Goal: Find specific page/section: Find specific page/section

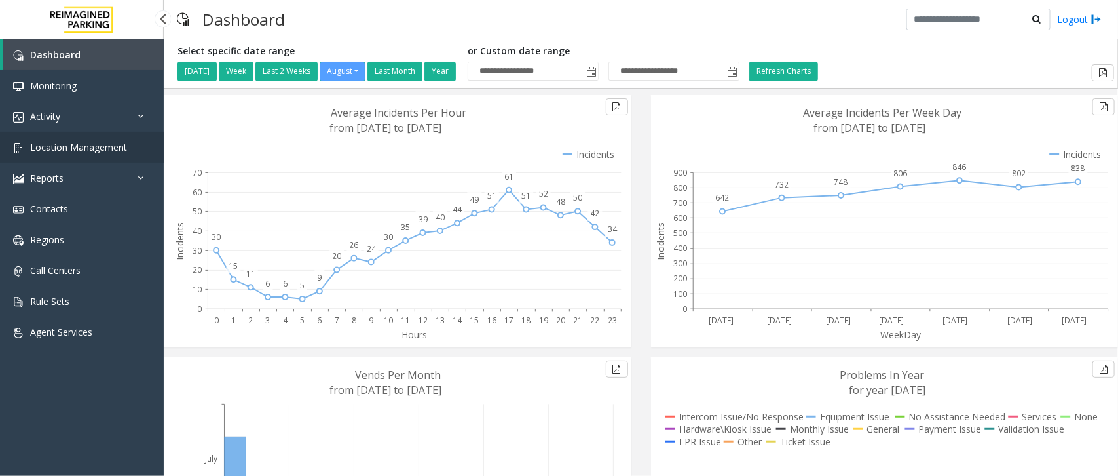
click at [96, 143] on span "Location Management" at bounding box center [78, 147] width 97 height 12
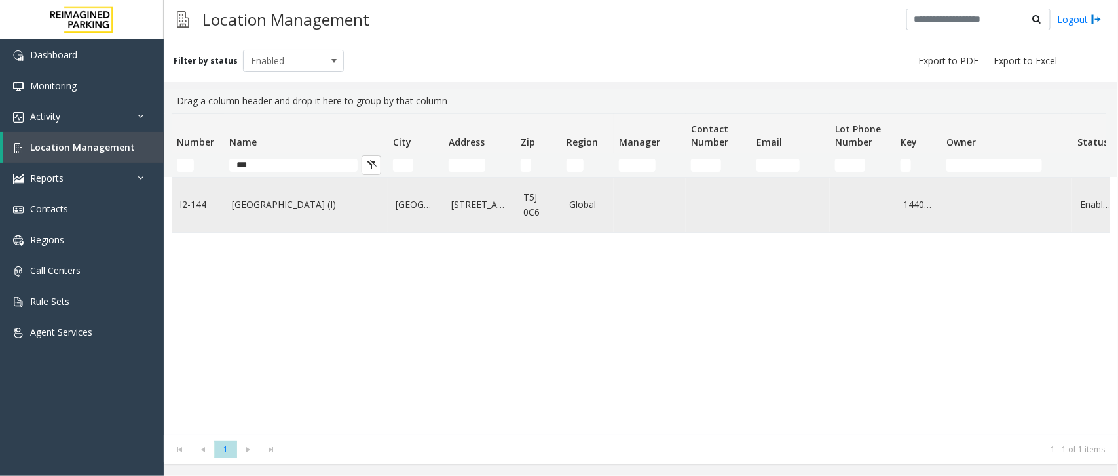
type input "***"
click at [259, 218] on td "Mayfair Village South (I)" at bounding box center [306, 205] width 164 height 54
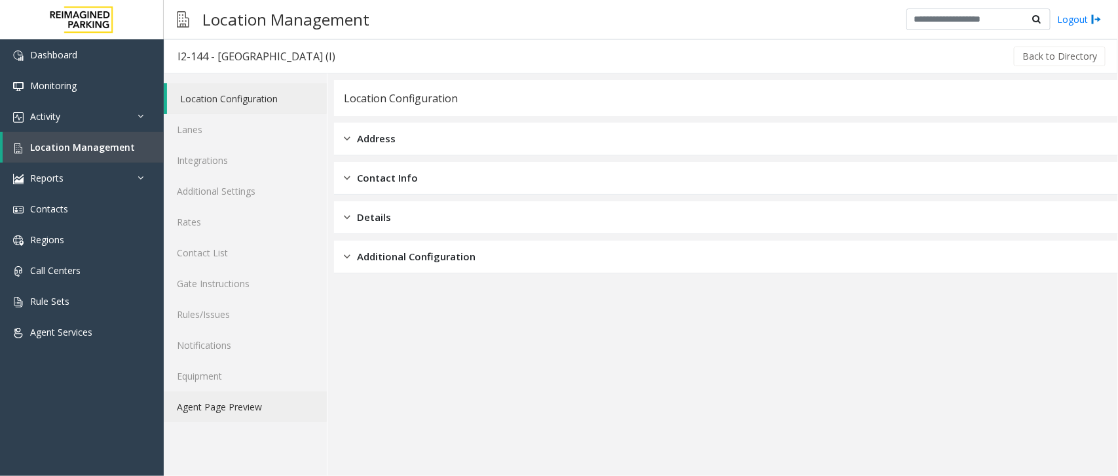
click at [217, 409] on link "Agent Page Preview" at bounding box center [245, 406] width 163 height 31
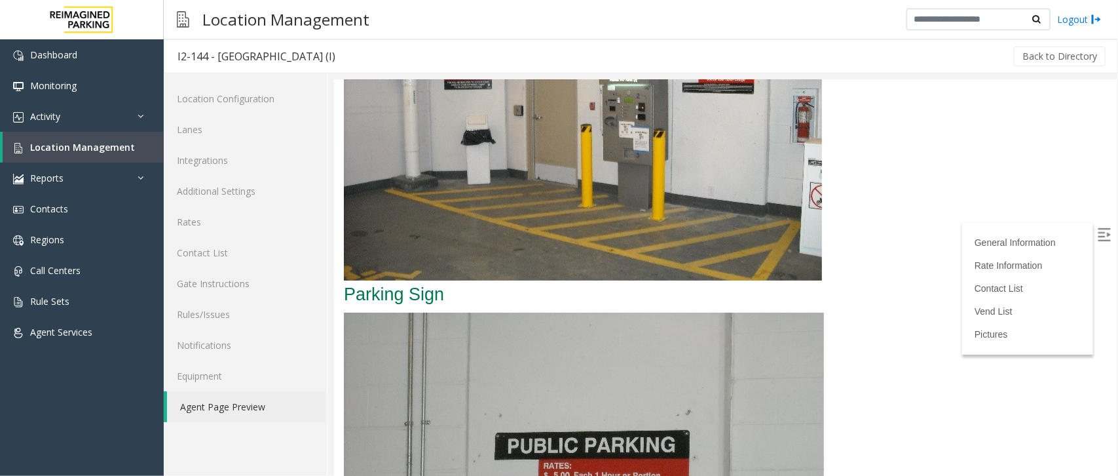
scroll to position [2462, 0]
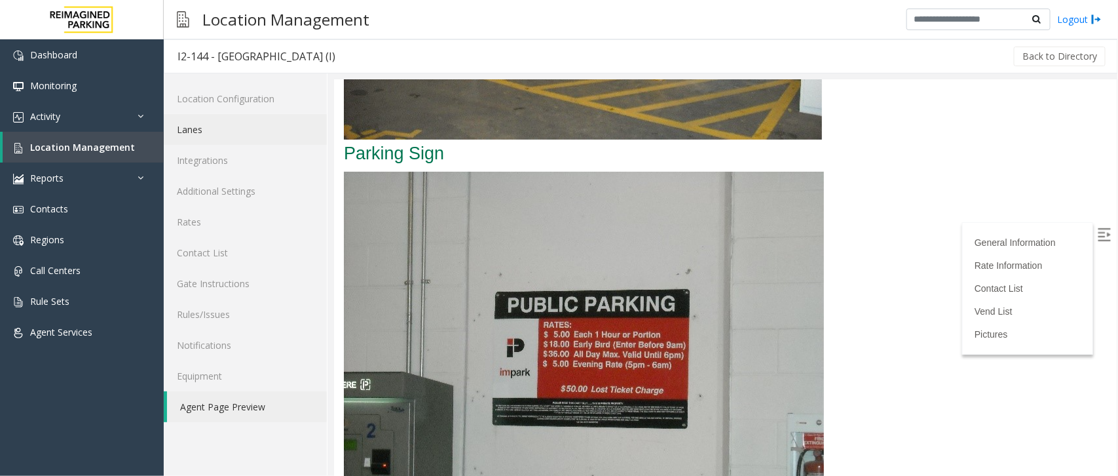
click at [201, 123] on link "Lanes" at bounding box center [245, 129] width 163 height 31
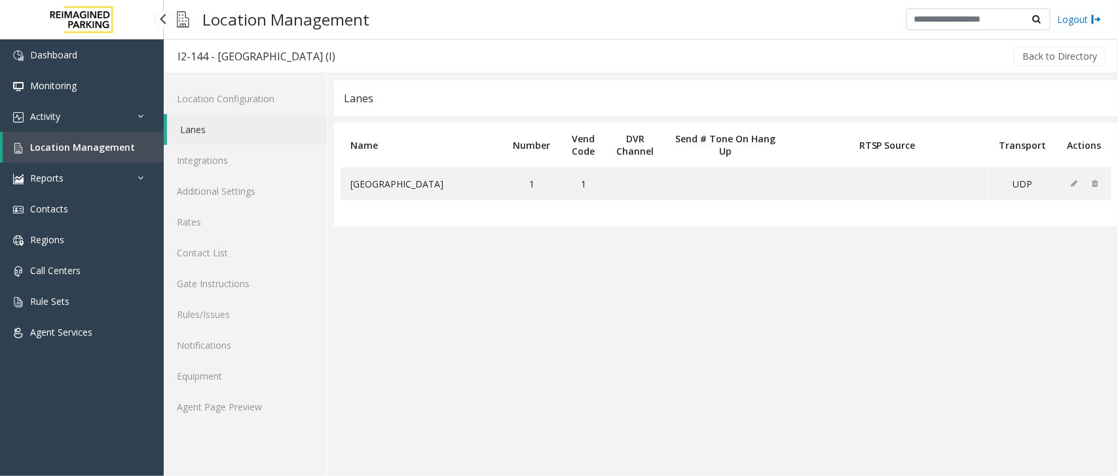
click at [83, 144] on span "Location Management" at bounding box center [82, 147] width 105 height 12
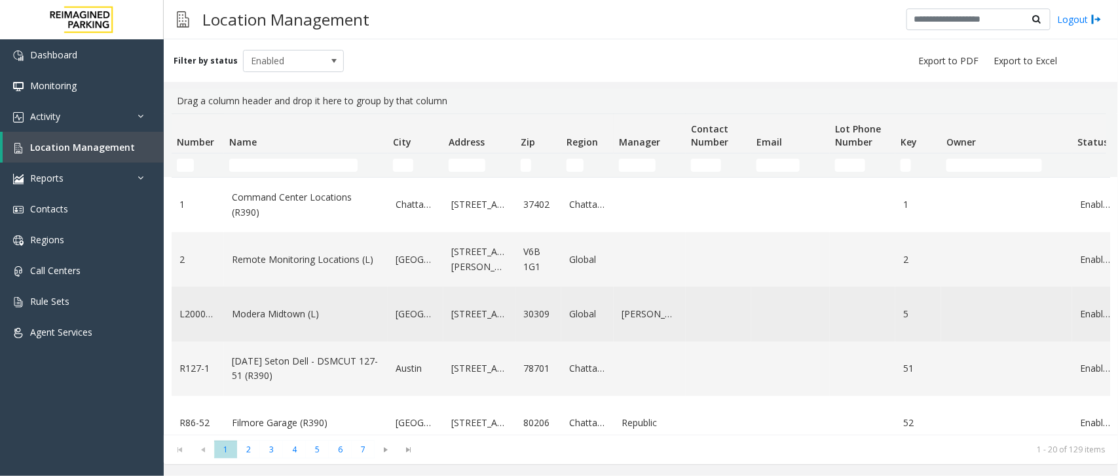
click at [277, 318] on link "Modera Midtown (L)" at bounding box center [306, 314] width 148 height 14
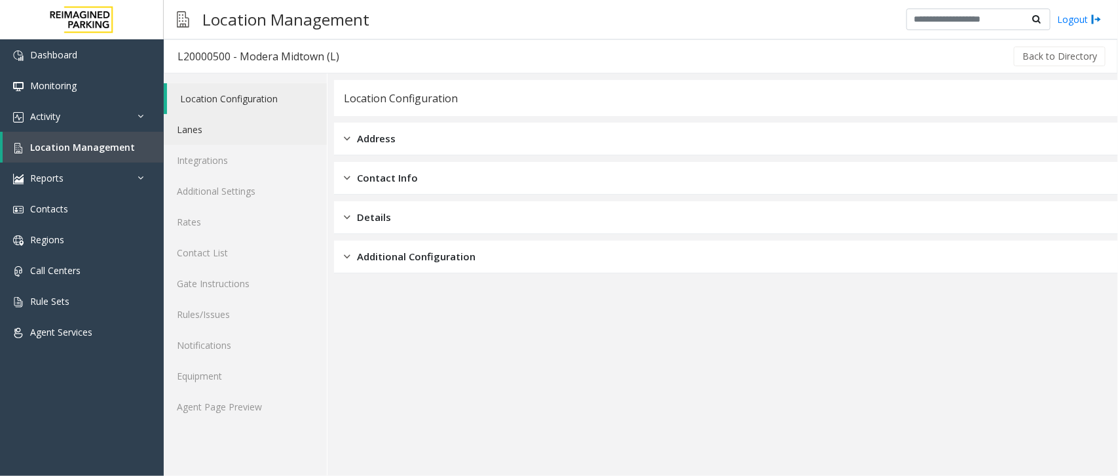
click at [204, 120] on link "Lanes" at bounding box center [245, 129] width 163 height 31
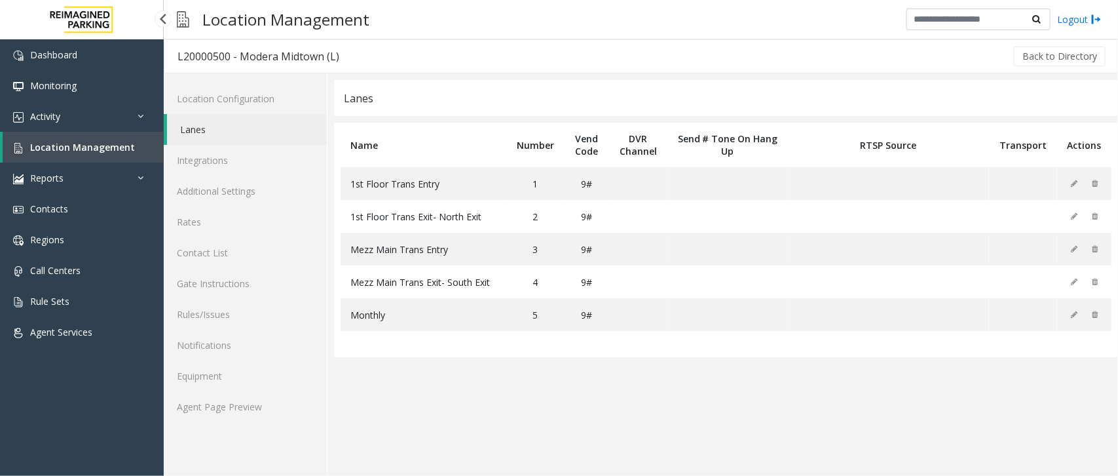
click at [103, 142] on span "Location Management" at bounding box center [82, 147] width 105 height 12
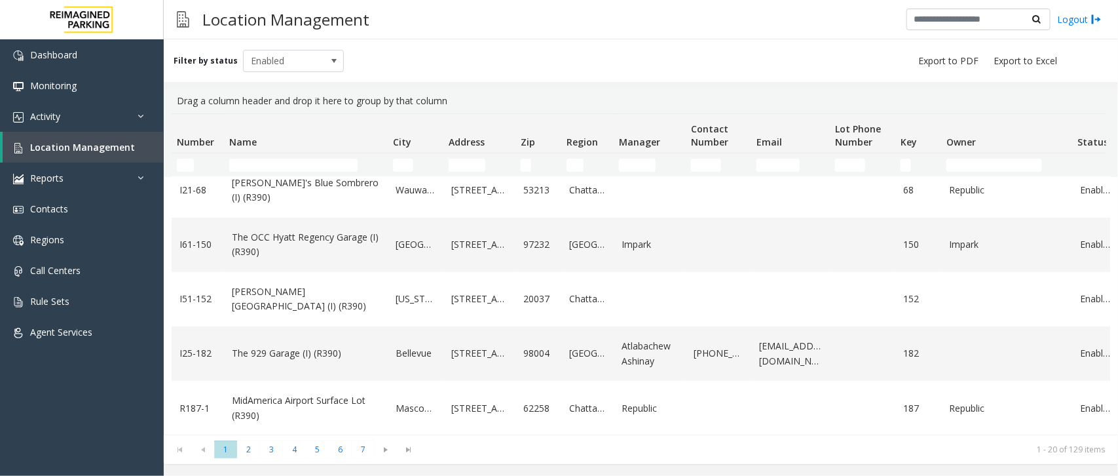
scroll to position [409, 0]
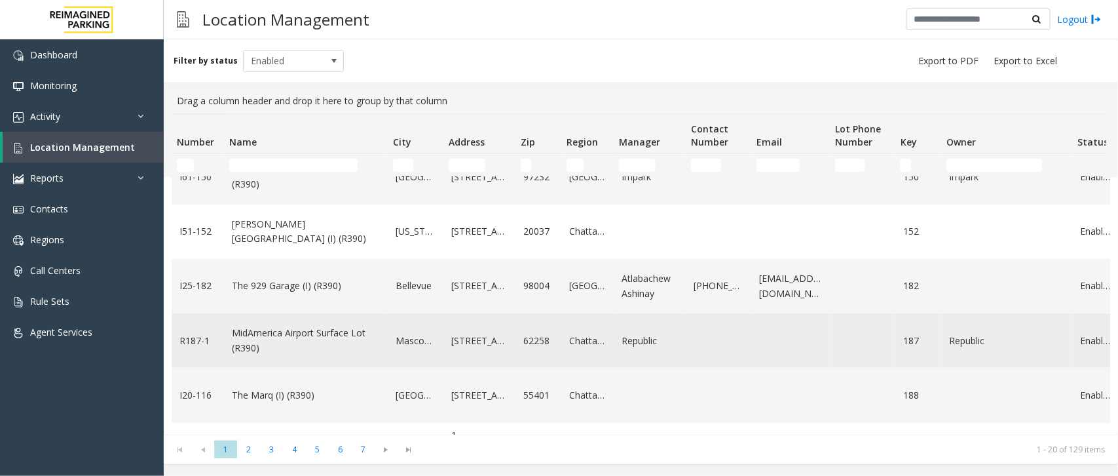
click at [283, 345] on link "MidAmerica Airport Surface Lot (R390)" at bounding box center [306, 340] width 148 height 29
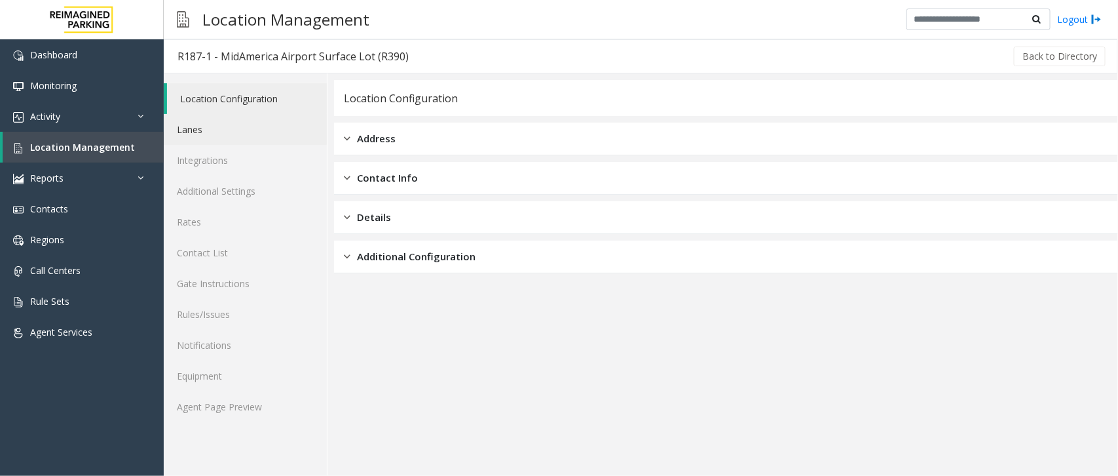
click at [195, 128] on link "Lanes" at bounding box center [245, 129] width 163 height 31
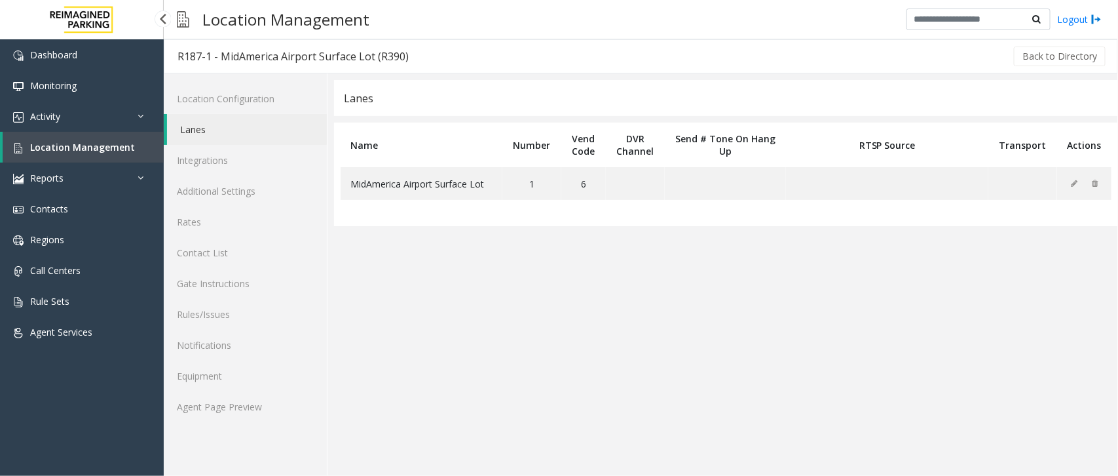
click at [104, 142] on span "Location Management" at bounding box center [82, 147] width 105 height 12
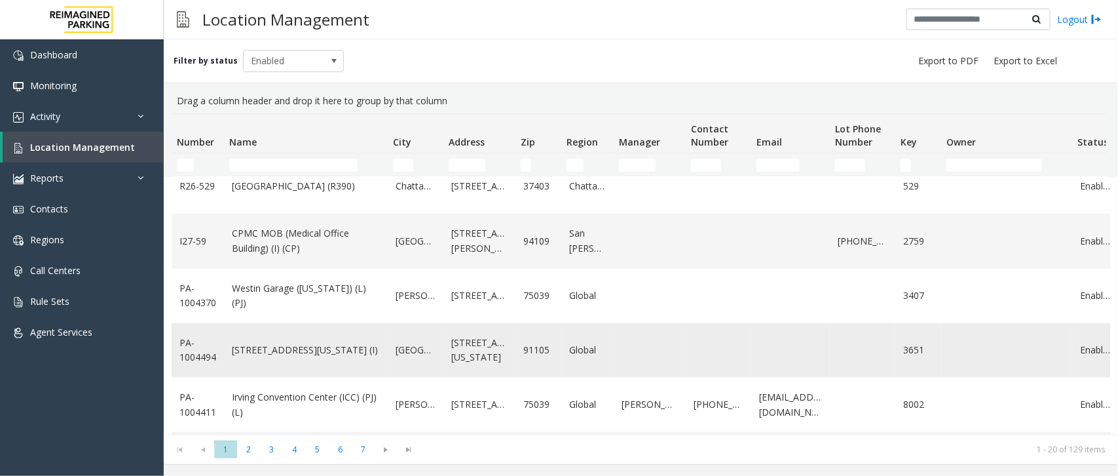
scroll to position [819, 0]
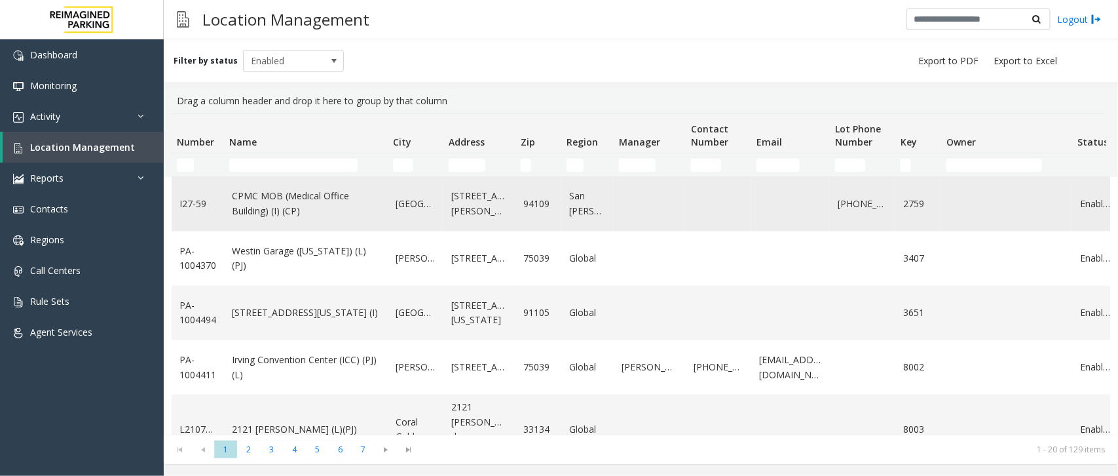
click at [269, 221] on td "CPMC MOB (Medical Office Building) (I) (CP)" at bounding box center [306, 203] width 164 height 54
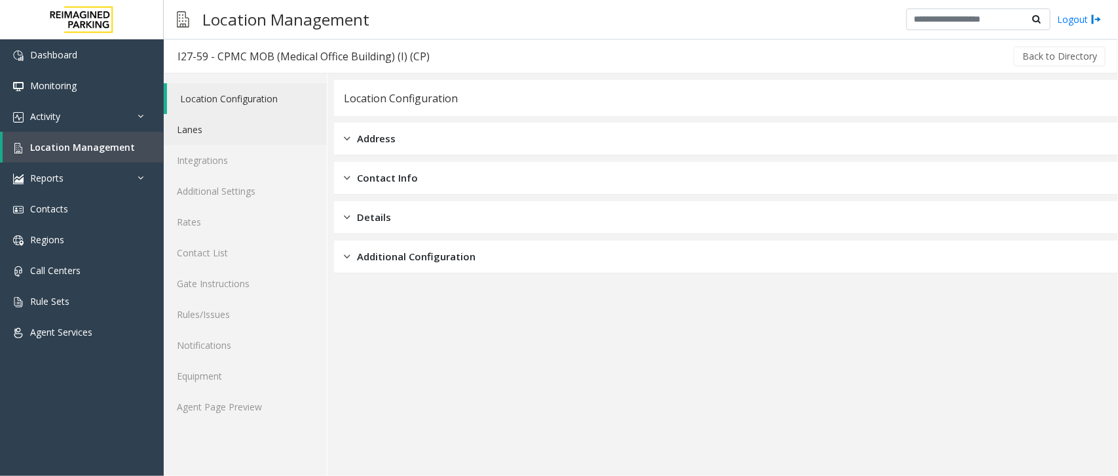
click at [208, 123] on link "Lanes" at bounding box center [245, 129] width 163 height 31
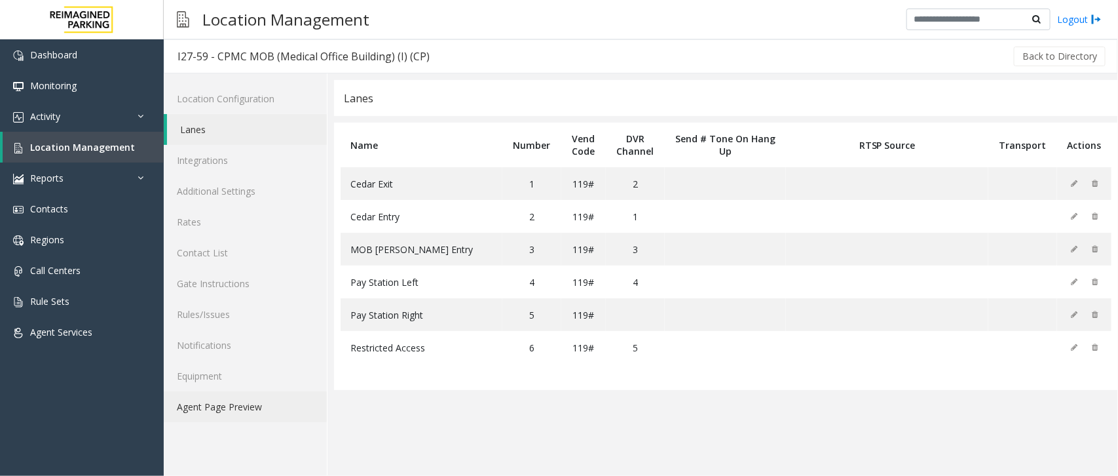
click at [225, 405] on link "Agent Page Preview" at bounding box center [245, 406] width 163 height 31
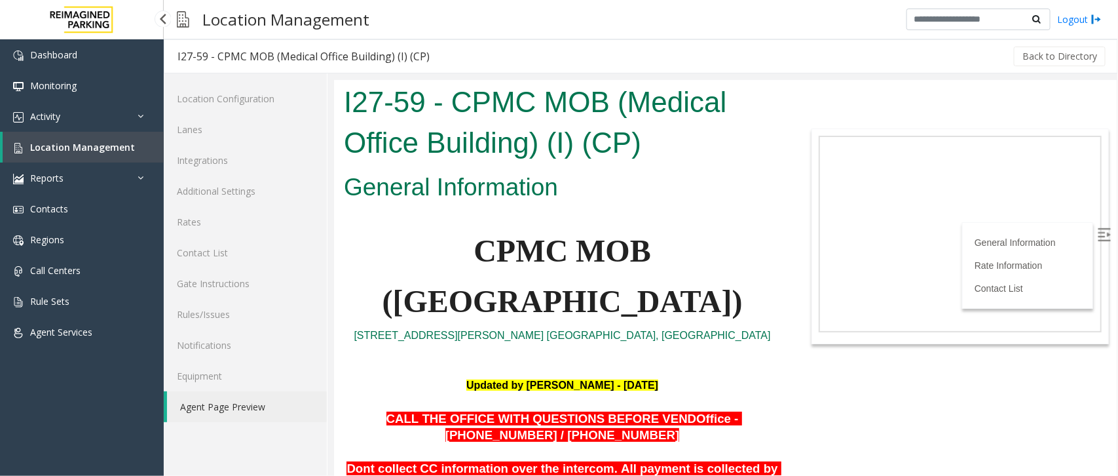
click at [54, 139] on link "Location Management" at bounding box center [83, 147] width 161 height 31
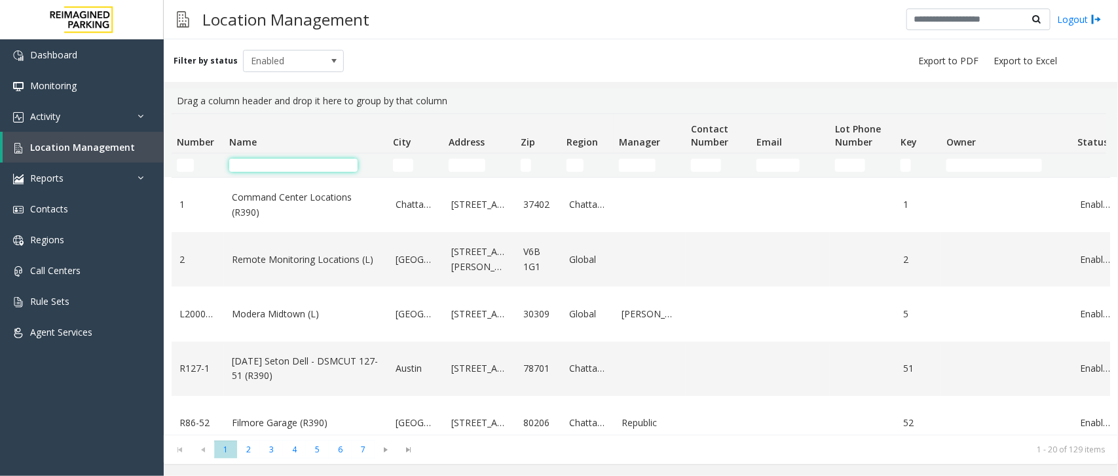
click at [319, 166] on input "Name Filter" at bounding box center [293, 165] width 128 height 13
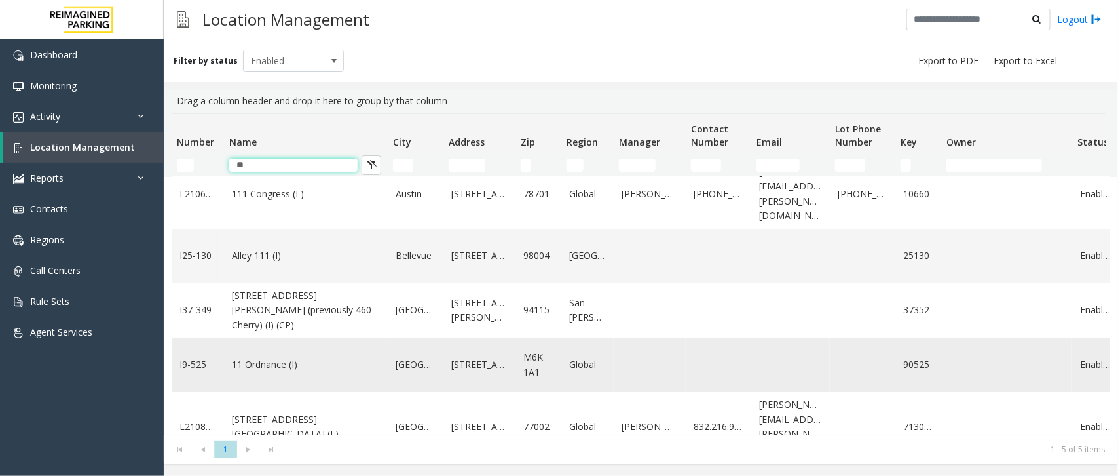
scroll to position [29, 0]
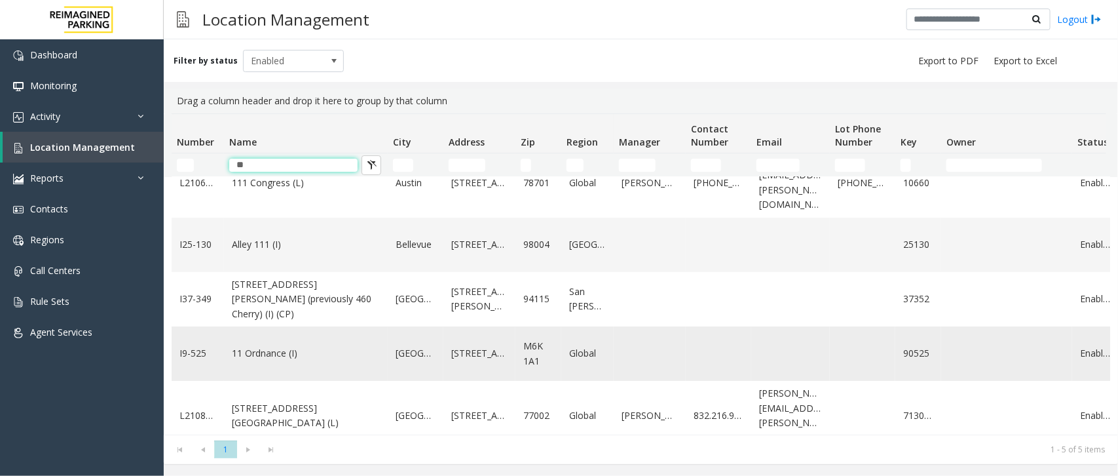
type input "**"
click at [261, 346] on link "11 Ordnance (I)" at bounding box center [306, 353] width 148 height 14
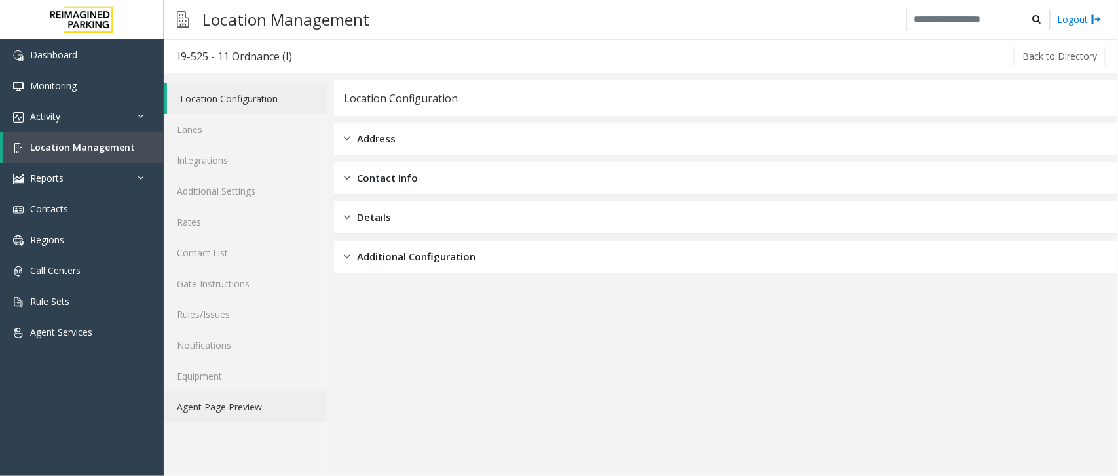
click at [237, 398] on link "Agent Page Preview" at bounding box center [245, 406] width 163 height 31
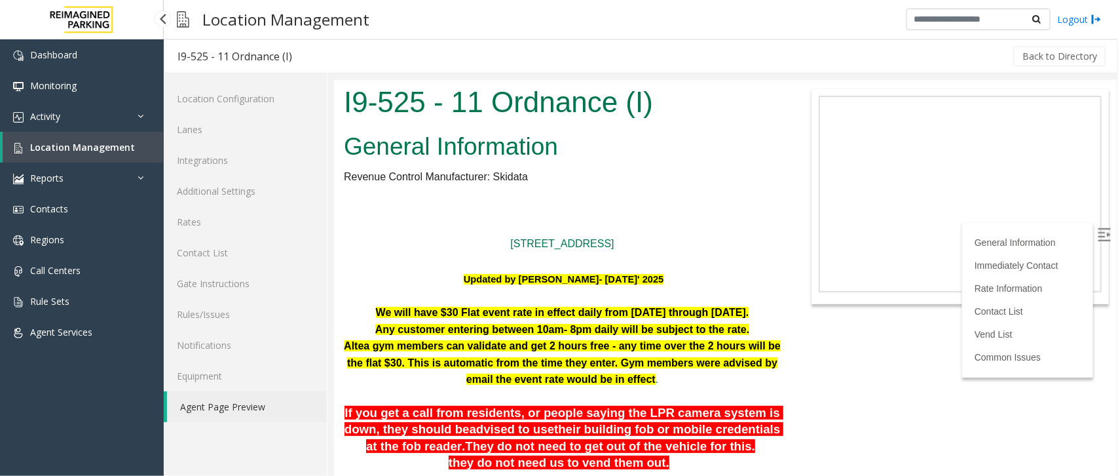
click at [82, 138] on link "Location Management" at bounding box center [83, 147] width 161 height 31
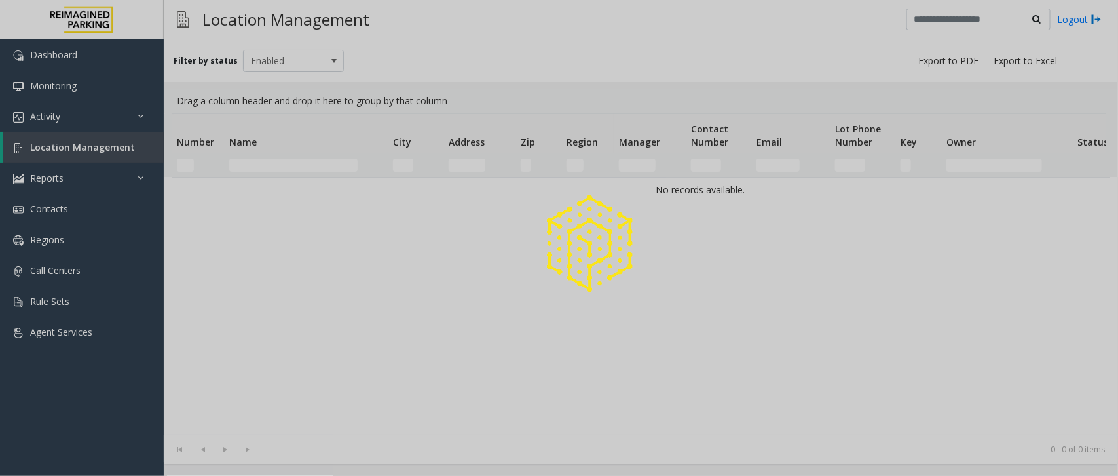
click at [282, 164] on div at bounding box center [559, 238] width 1118 height 476
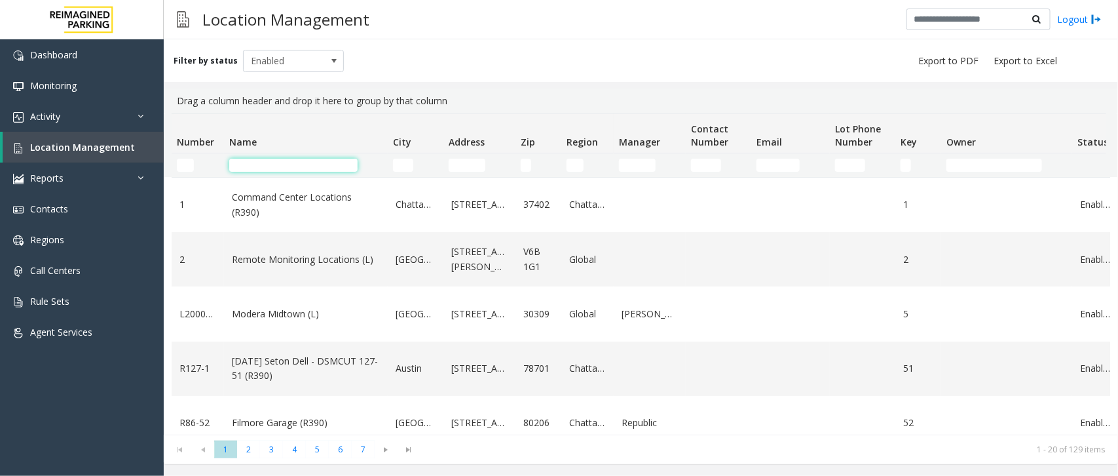
click at [282, 164] on input "Name Filter" at bounding box center [293, 165] width 128 height 13
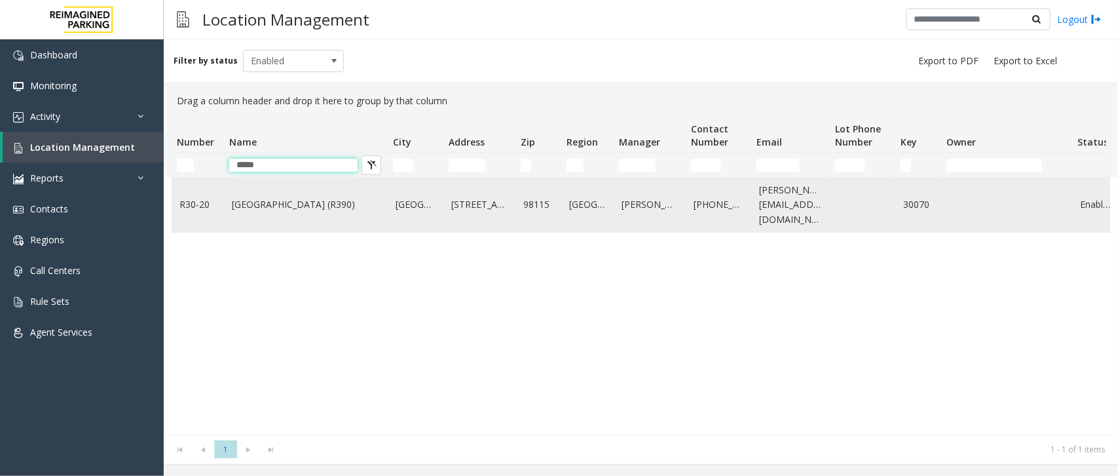
type input "*****"
click at [282, 208] on link "Green Lake Village (R390)" at bounding box center [306, 204] width 148 height 14
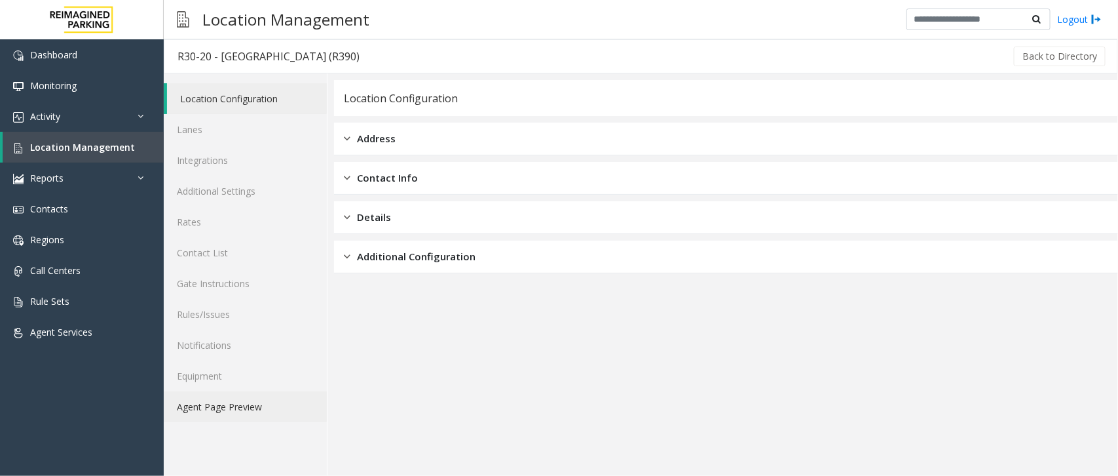
click at [247, 402] on link "Agent Page Preview" at bounding box center [245, 406] width 163 height 31
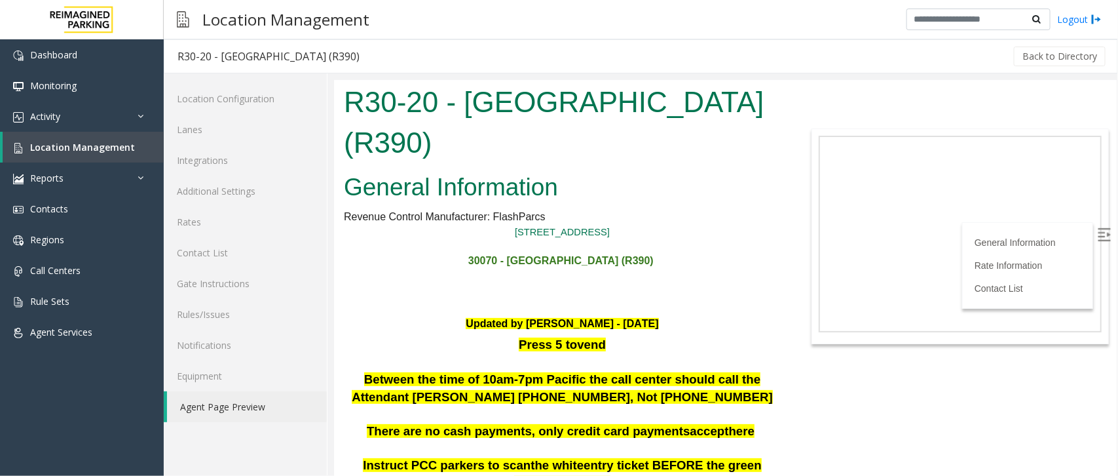
click at [686, 155] on h1 "R30-20 - Green Lake Village (R390)" at bounding box center [561, 121] width 437 height 81
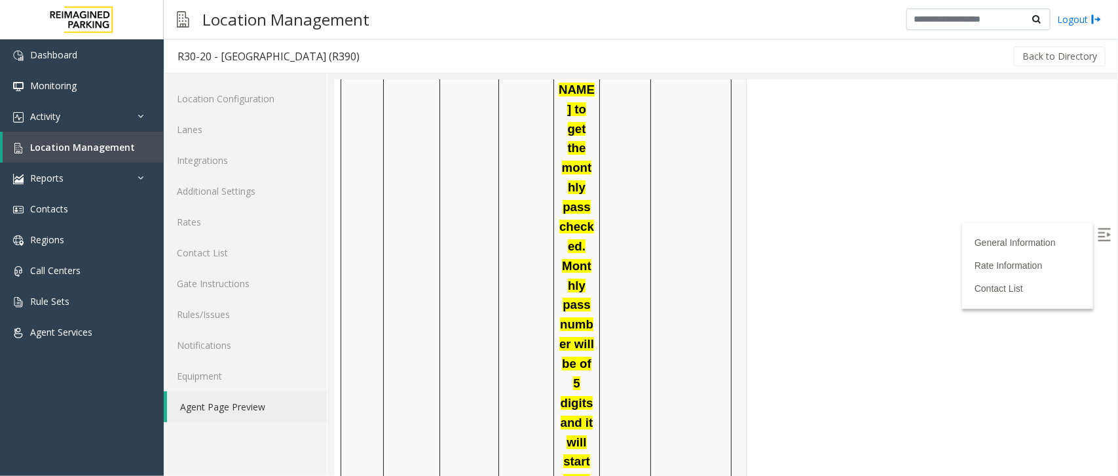
scroll to position [2000, 0]
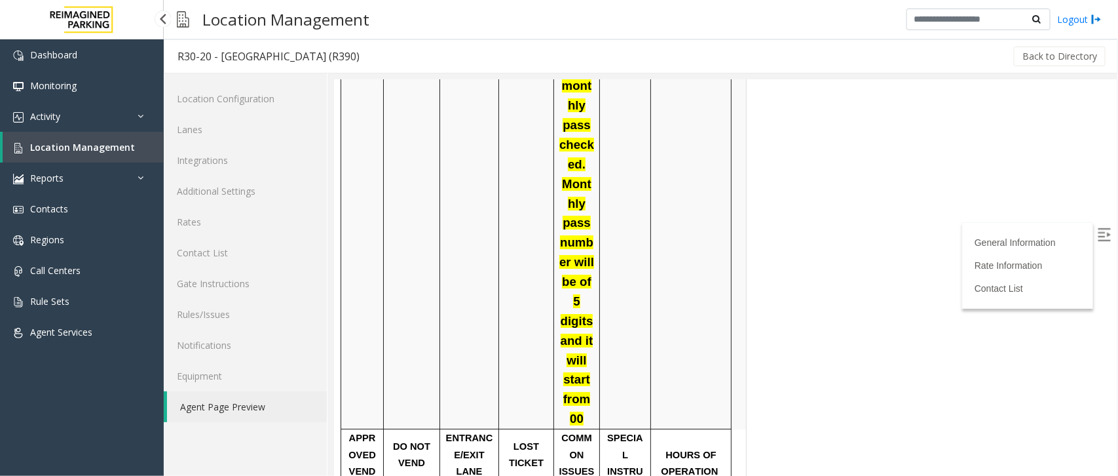
click at [50, 142] on span "Location Management" at bounding box center [82, 147] width 105 height 12
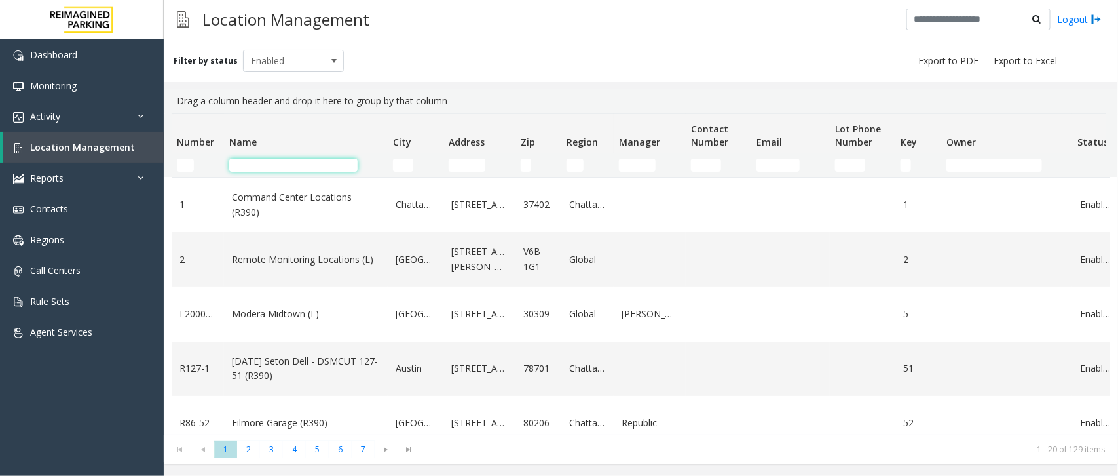
click at [303, 162] on input "Name Filter" at bounding box center [293, 165] width 128 height 13
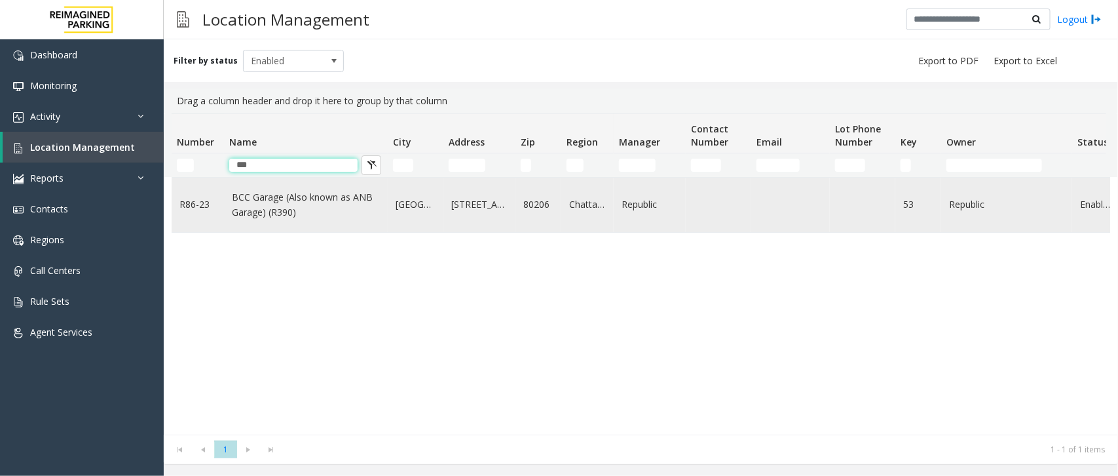
type input "***"
click at [270, 197] on link "BCC Garage (Also known as ANB Garage) (R390)" at bounding box center [306, 204] width 148 height 29
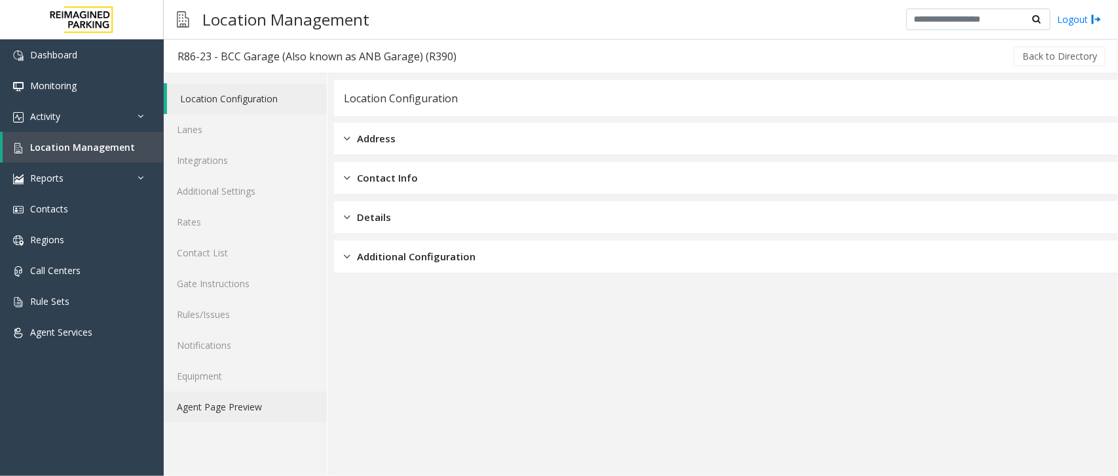
click at [224, 402] on link "Agent Page Preview" at bounding box center [245, 406] width 163 height 31
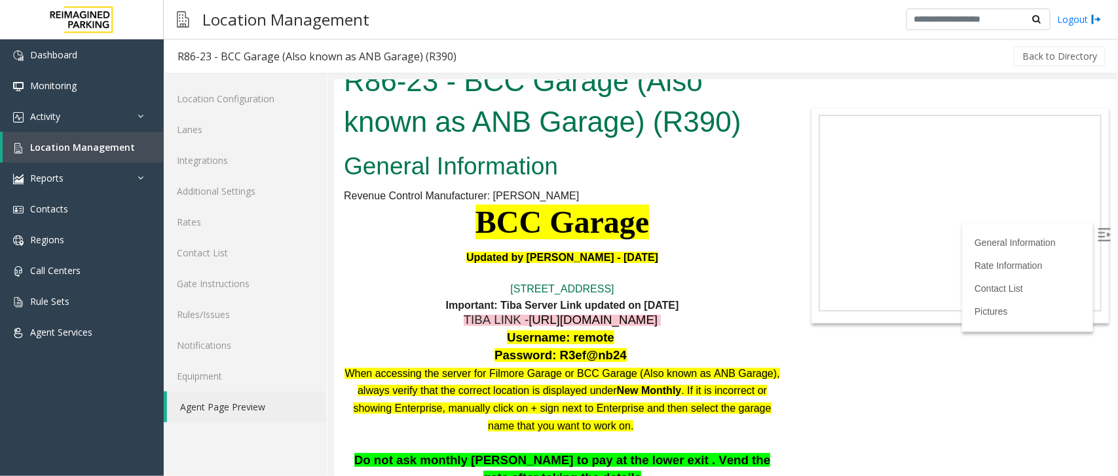
scroll to position [82, 0]
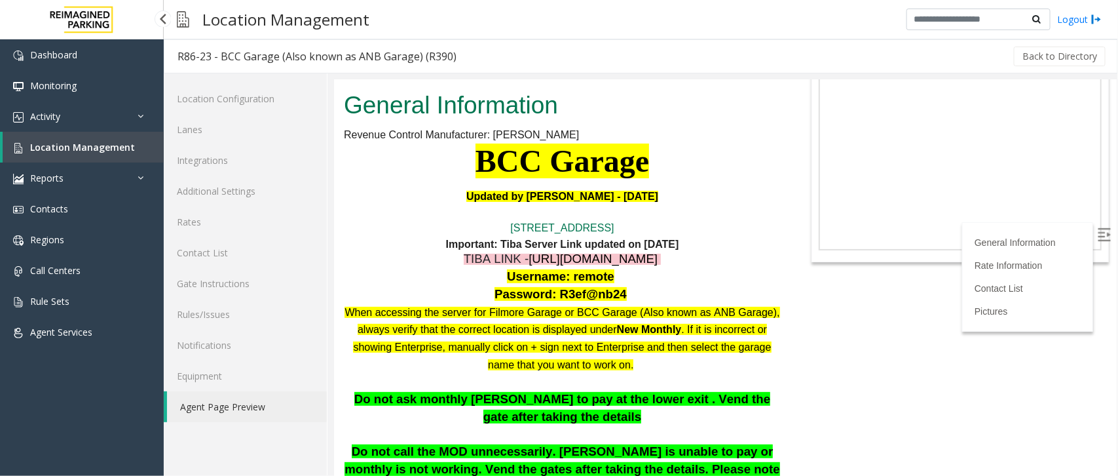
click at [87, 147] on span "Location Management" at bounding box center [82, 147] width 105 height 12
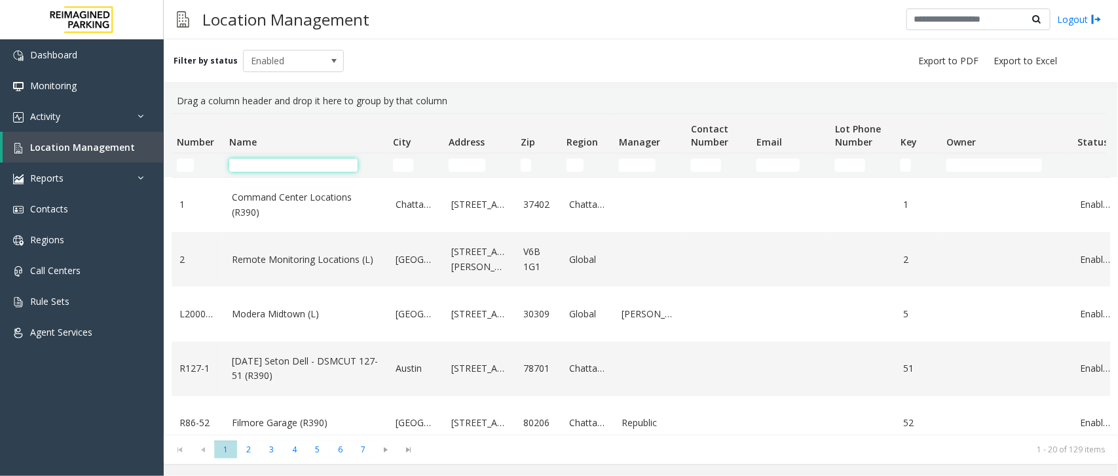
click at [285, 166] on input "Name Filter" at bounding box center [293, 165] width 128 height 13
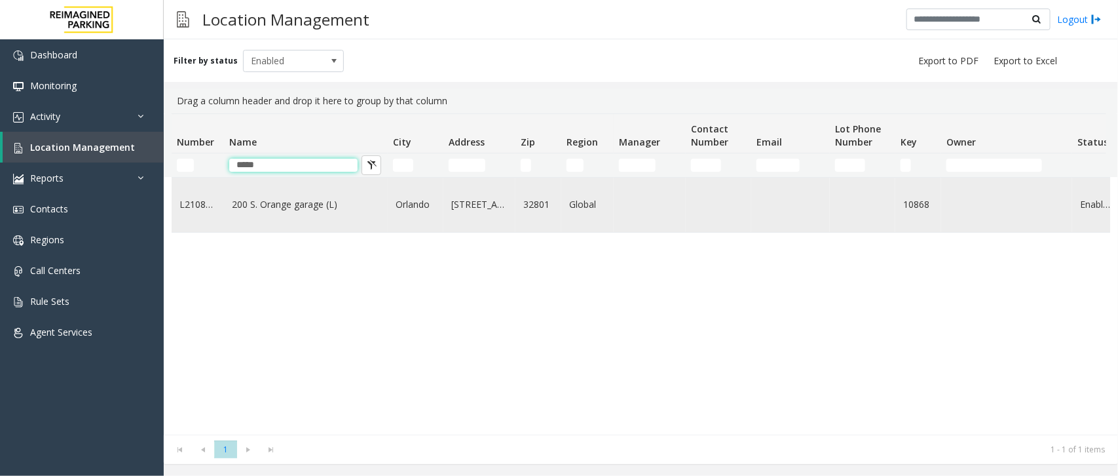
type input "*****"
click at [269, 208] on link "200 S. Orange garage (L)" at bounding box center [306, 204] width 148 height 14
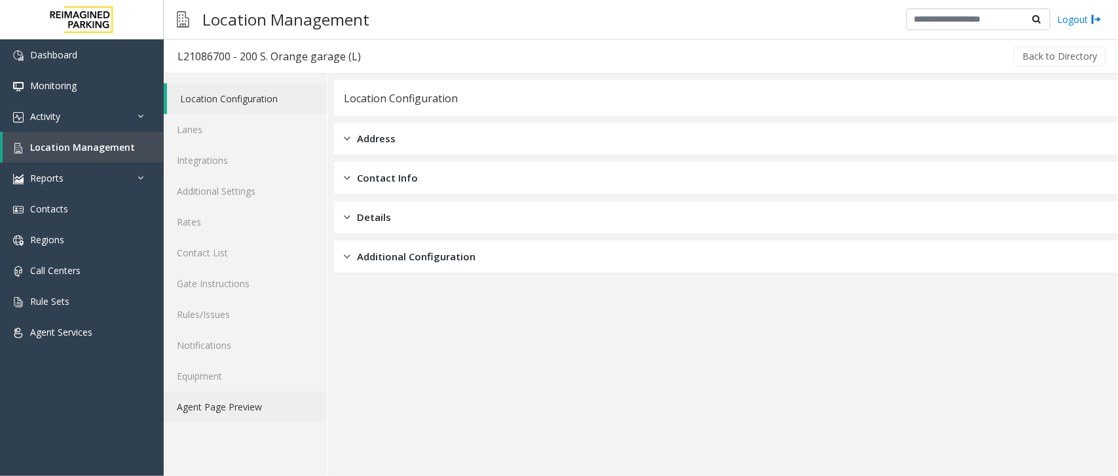
click at [199, 414] on link "Agent Page Preview" at bounding box center [245, 406] width 163 height 31
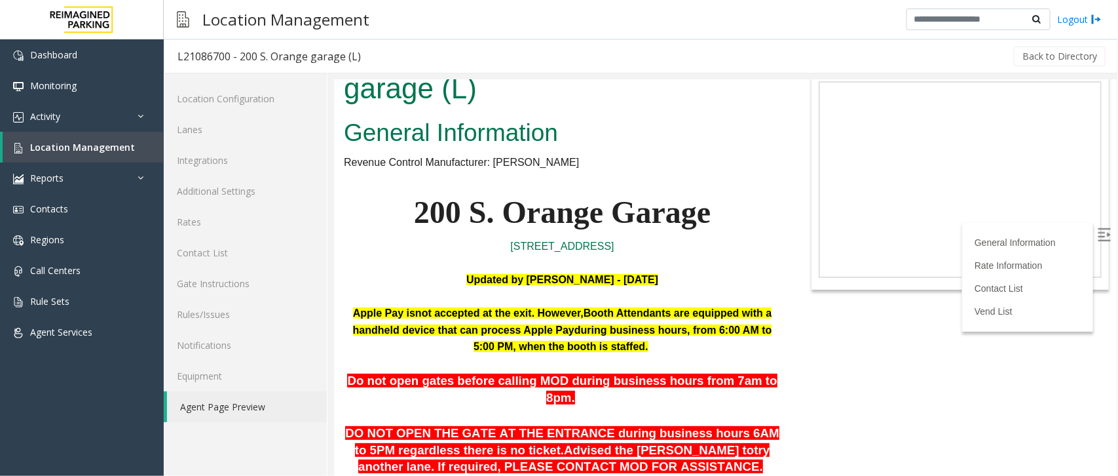
scroll to position [82, 0]
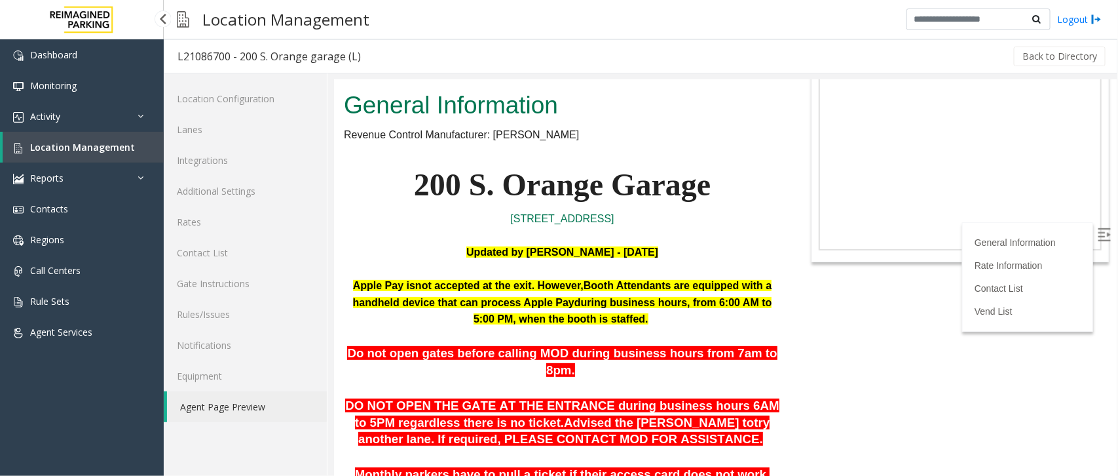
click at [89, 145] on span "Location Management" at bounding box center [82, 147] width 105 height 12
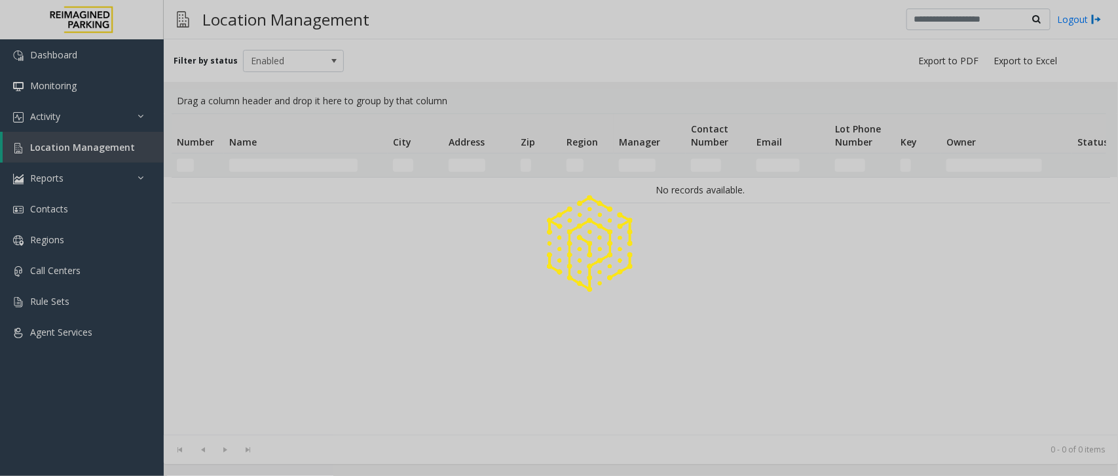
click at [267, 165] on div at bounding box center [559, 238] width 1118 height 476
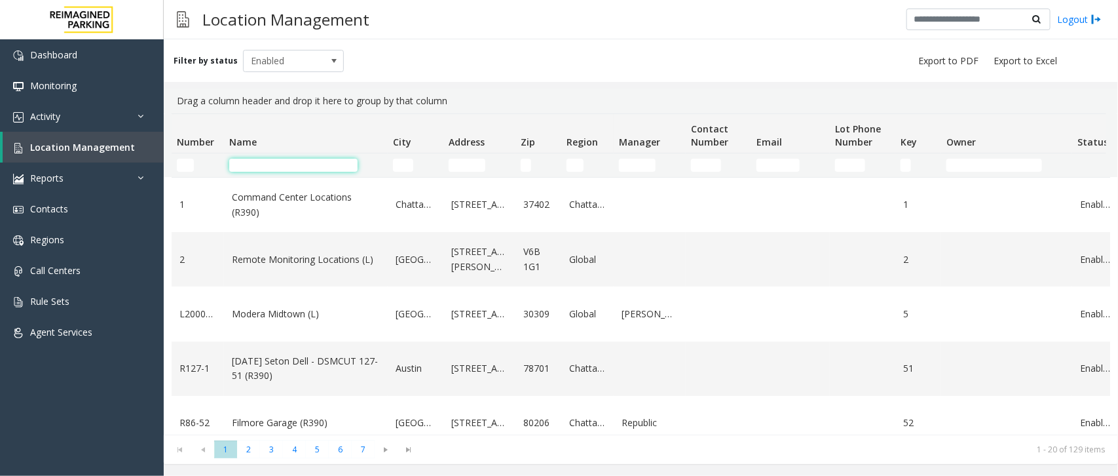
click at [267, 165] on input "Name Filter" at bounding box center [293, 165] width 128 height 13
type input "*"
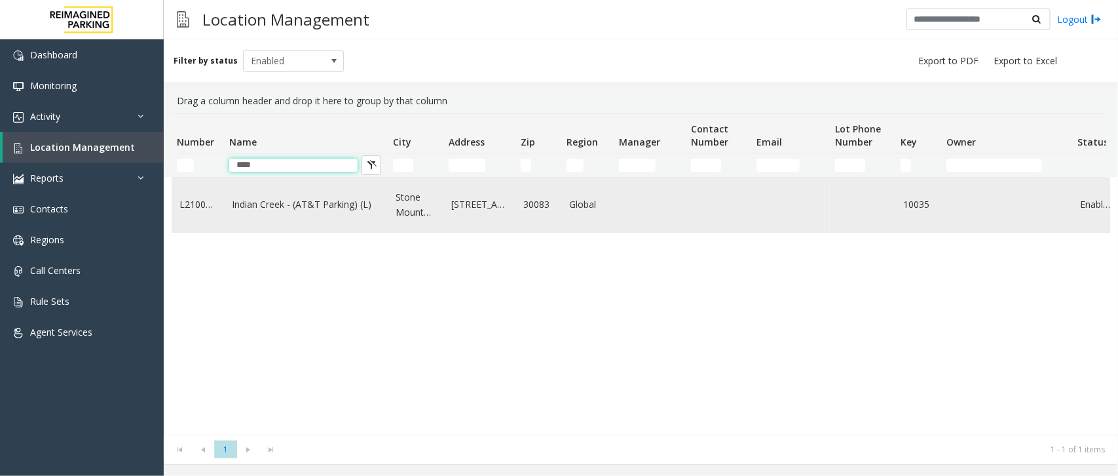
type input "****"
click at [277, 208] on link "Indian Creek - (AT&T Parking) (L)" at bounding box center [306, 204] width 148 height 14
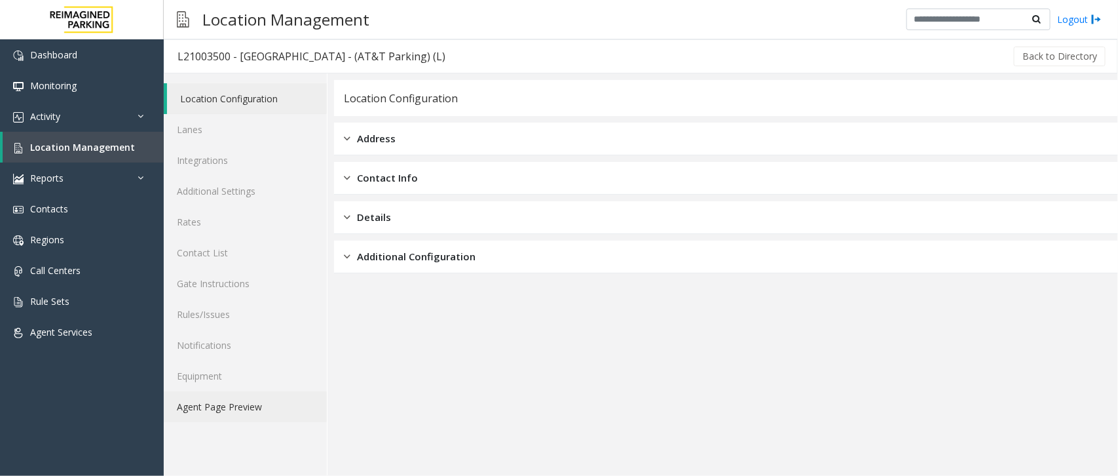
click at [226, 401] on link "Agent Page Preview" at bounding box center [245, 406] width 163 height 31
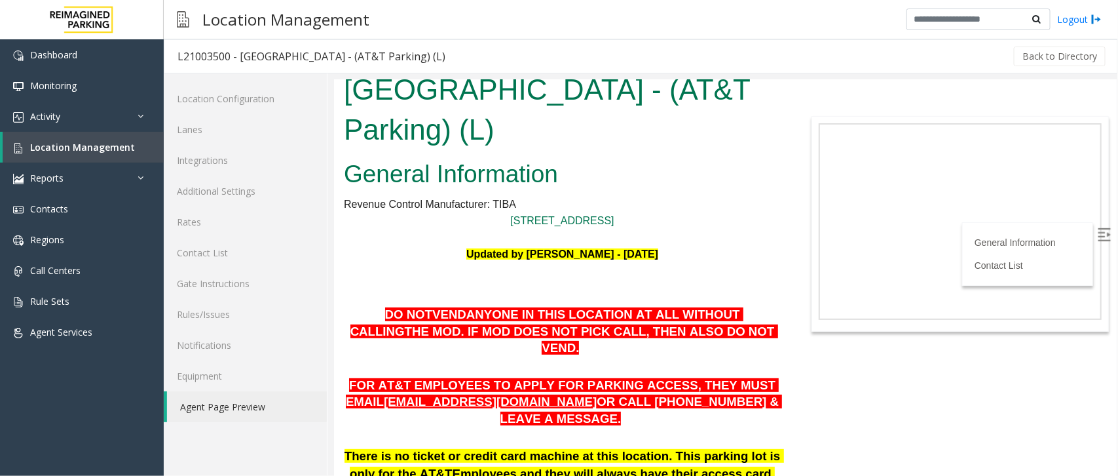
scroll to position [82, 0]
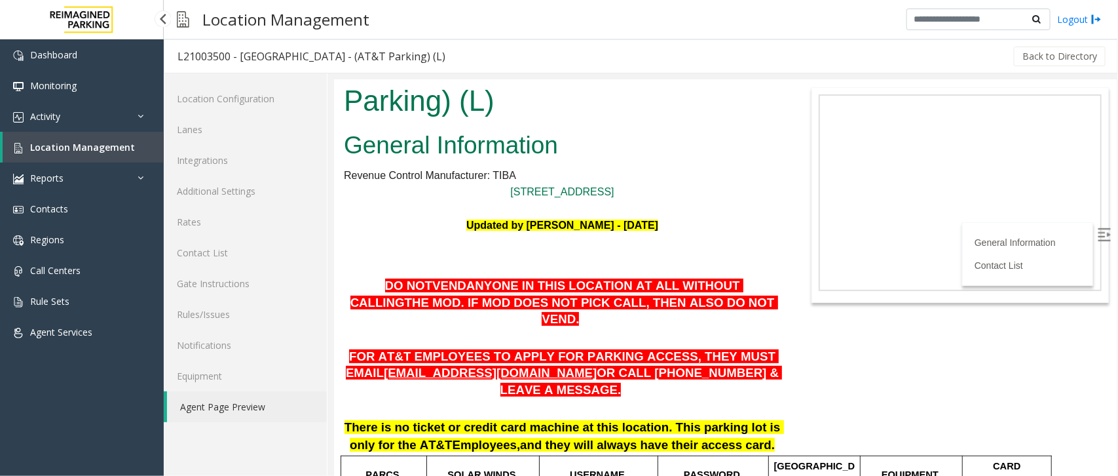
click at [57, 145] on span "Location Management" at bounding box center [82, 147] width 105 height 12
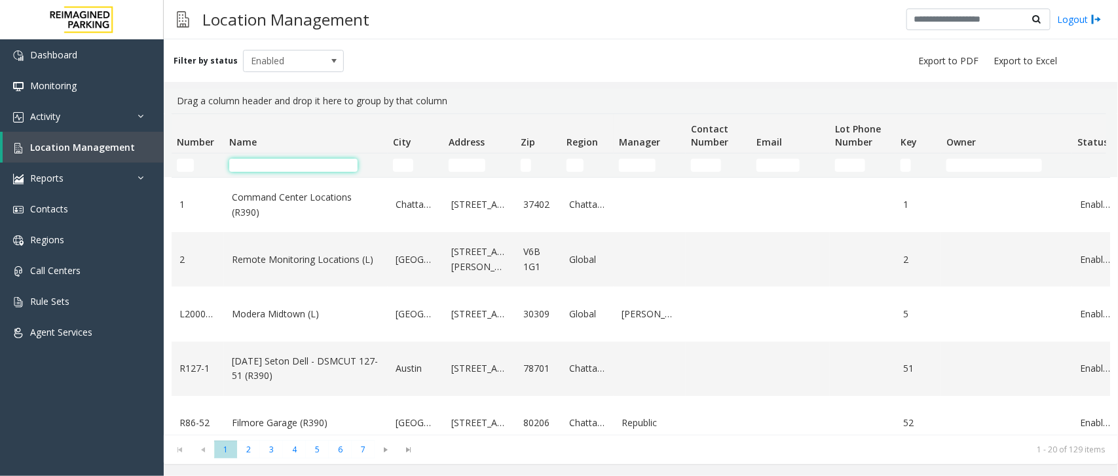
click at [322, 162] on input "Name Filter" at bounding box center [293, 165] width 128 height 13
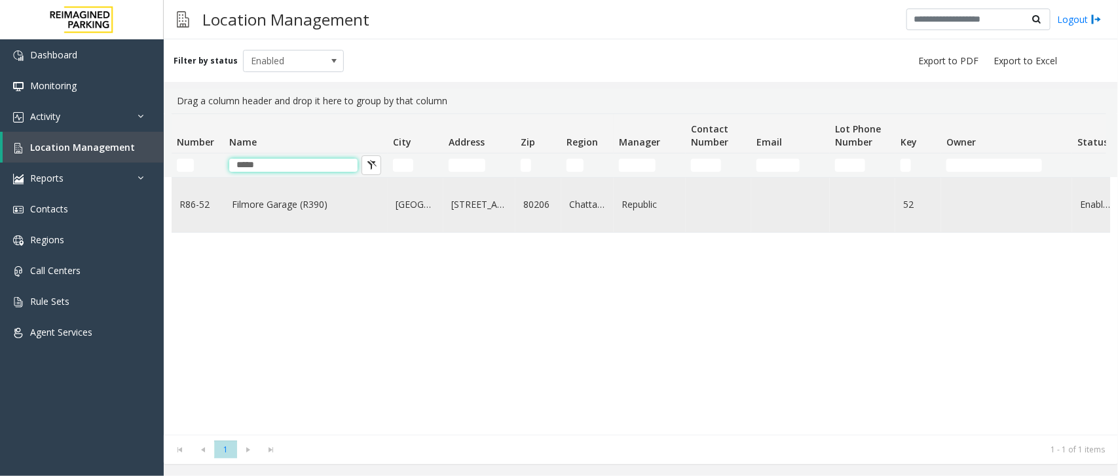
type input "*****"
click at [256, 197] on link "Filmore Garage (R390)" at bounding box center [306, 204] width 148 height 14
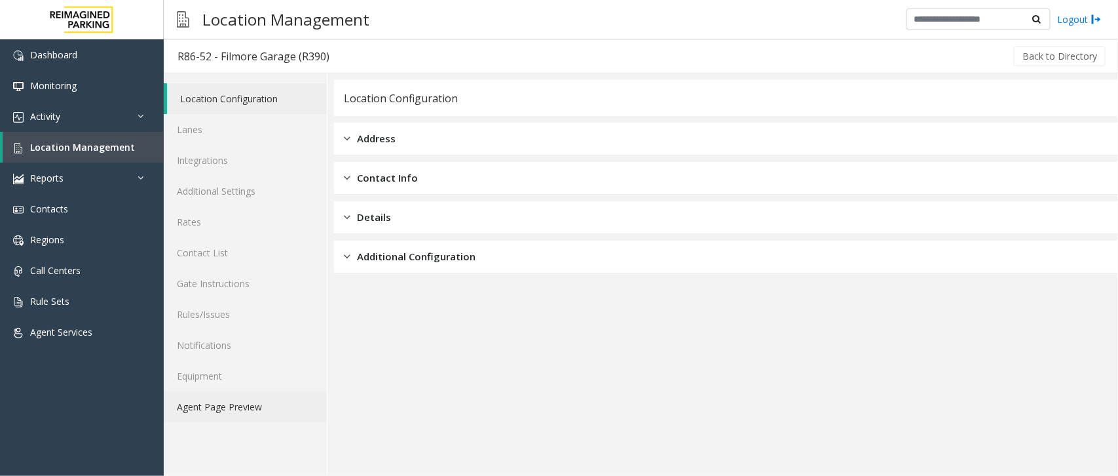
click at [227, 396] on link "Agent Page Preview" at bounding box center [245, 406] width 163 height 31
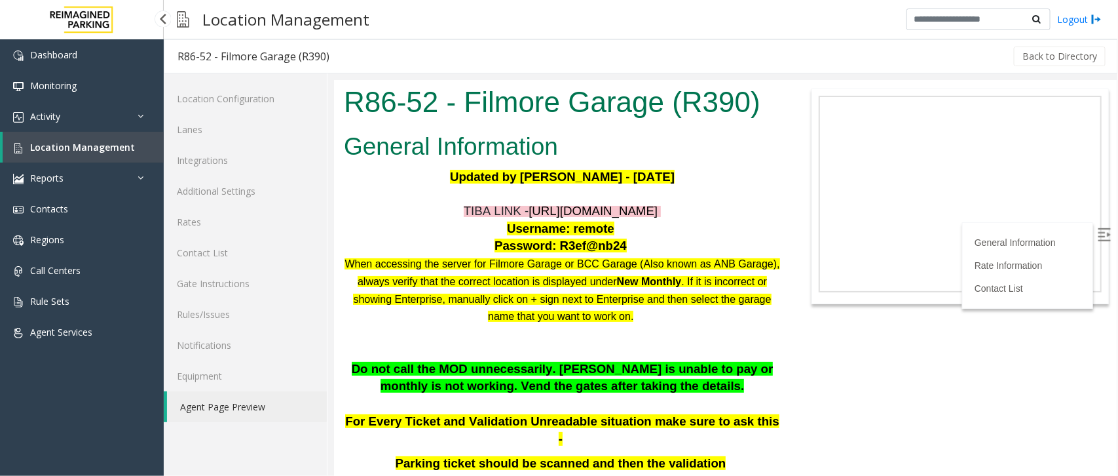
click at [51, 151] on span "Location Management" at bounding box center [82, 147] width 105 height 12
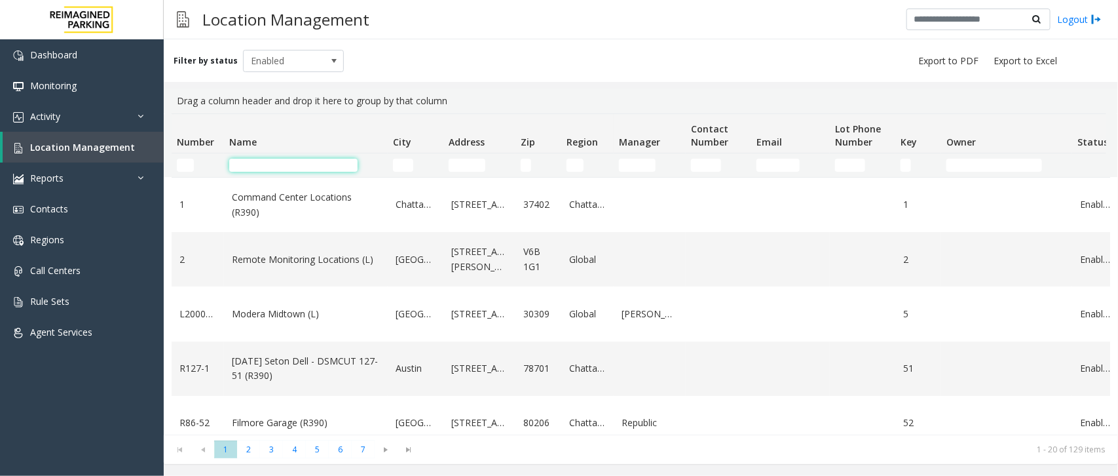
click at [318, 164] on input "Name Filter" at bounding box center [293, 165] width 128 height 13
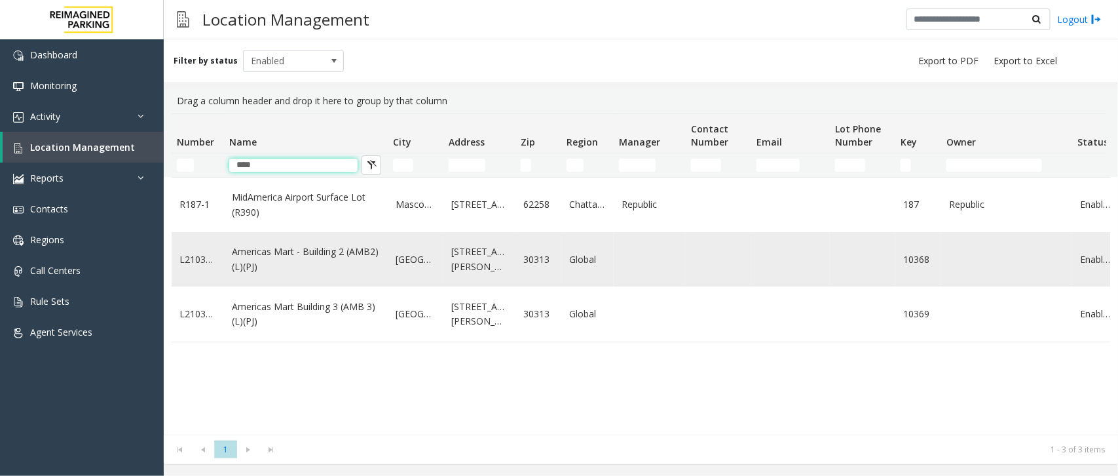
type input "****"
click at [286, 267] on link "Americas Mart - Building 2 (AMB2) (L)(PJ)" at bounding box center [306, 258] width 148 height 29
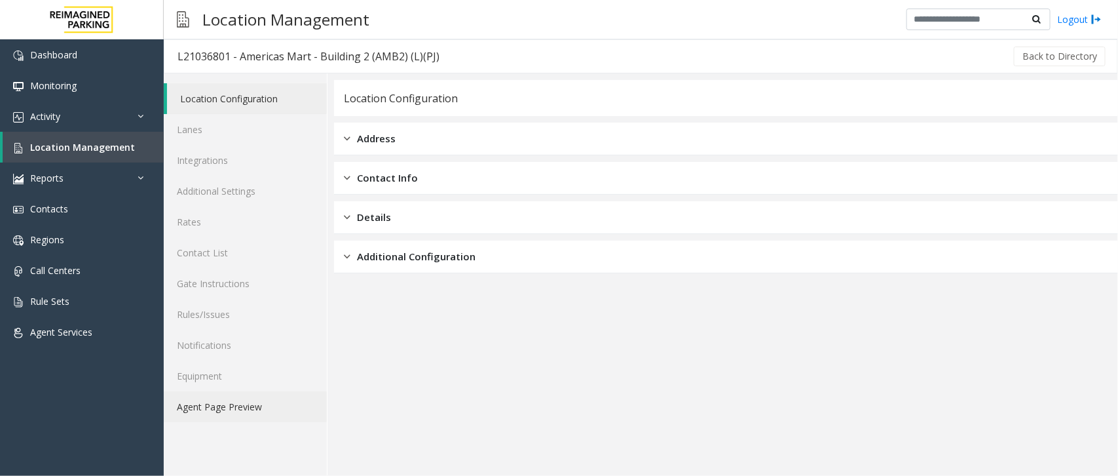
click at [238, 408] on link "Agent Page Preview" at bounding box center [245, 406] width 163 height 31
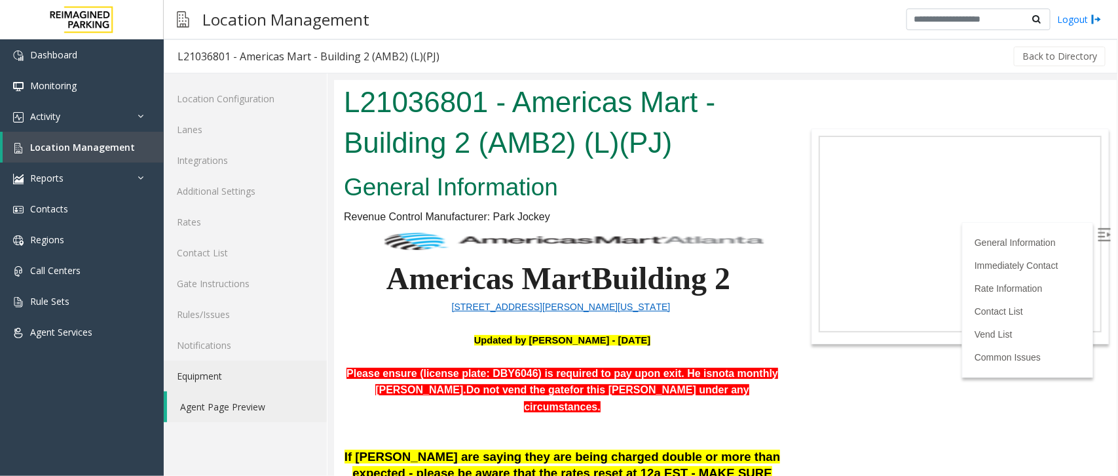
click at [734, 132] on h1 "L21036801 - Americas Mart - Building 2 (AMB2) (L)(PJ)" at bounding box center [561, 121] width 437 height 81
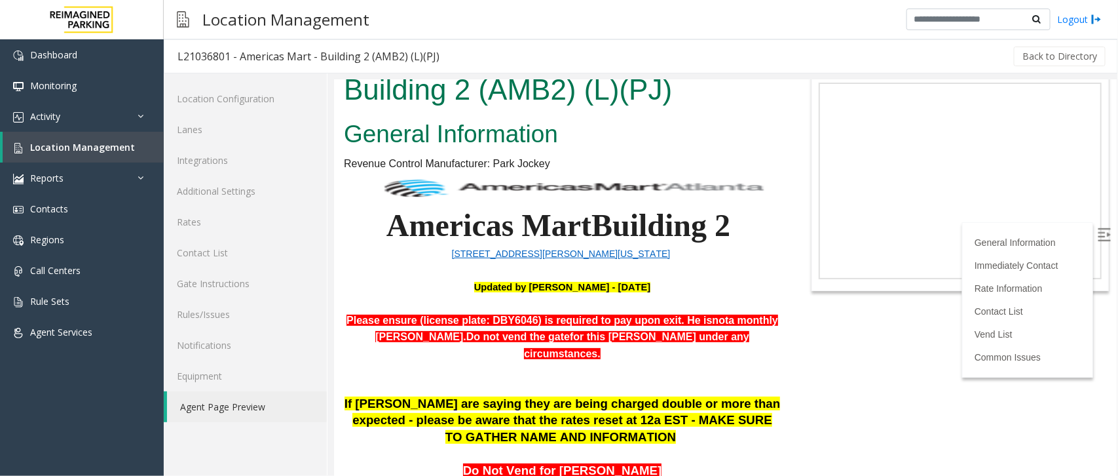
scroll to position [82, 0]
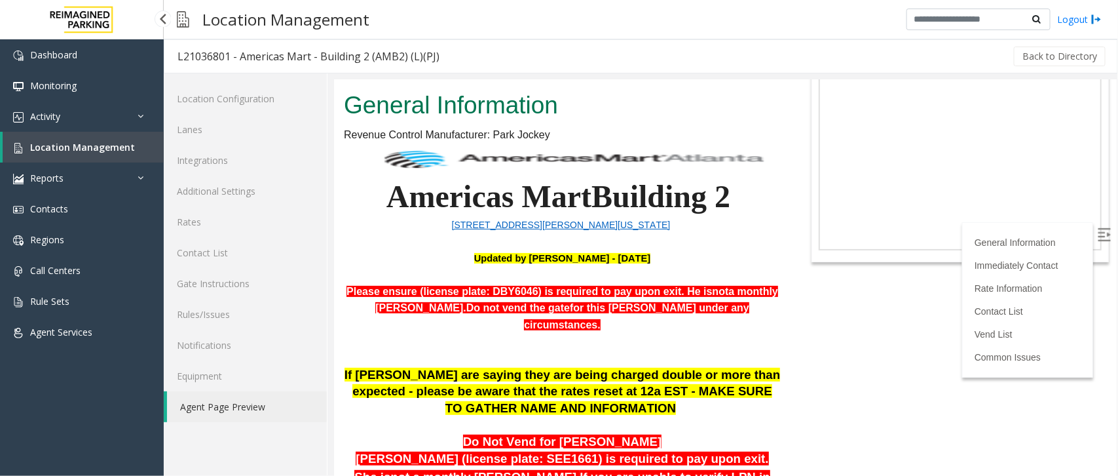
click at [109, 141] on span "Location Management" at bounding box center [82, 147] width 105 height 12
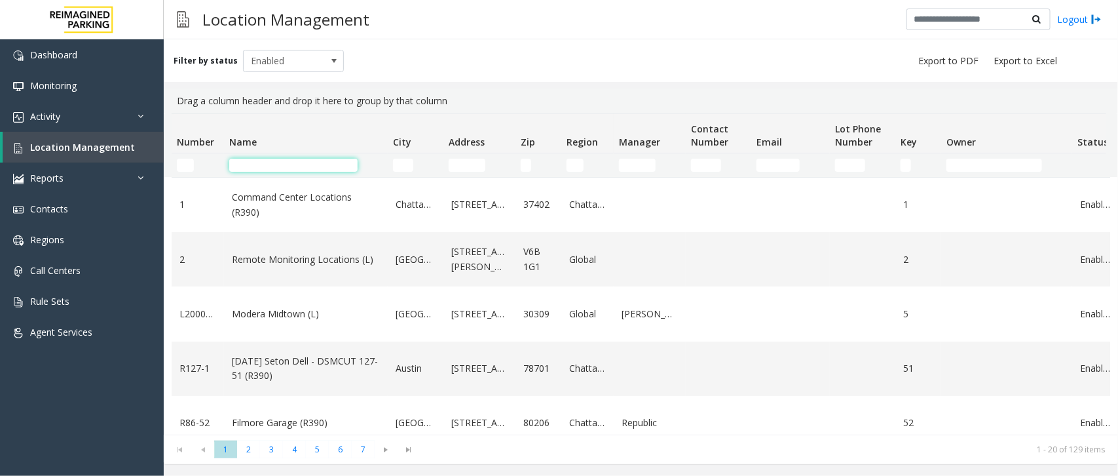
click at [293, 164] on input "Name Filter" at bounding box center [293, 165] width 128 height 13
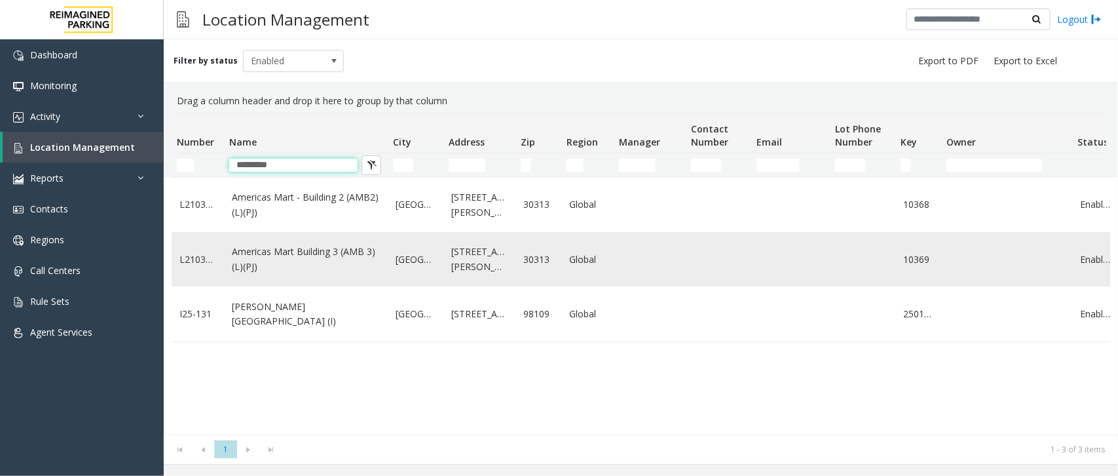
type input "********"
click at [292, 260] on link "Americas Mart Building 3 (AMB 3) (L)(PJ)" at bounding box center [306, 258] width 148 height 29
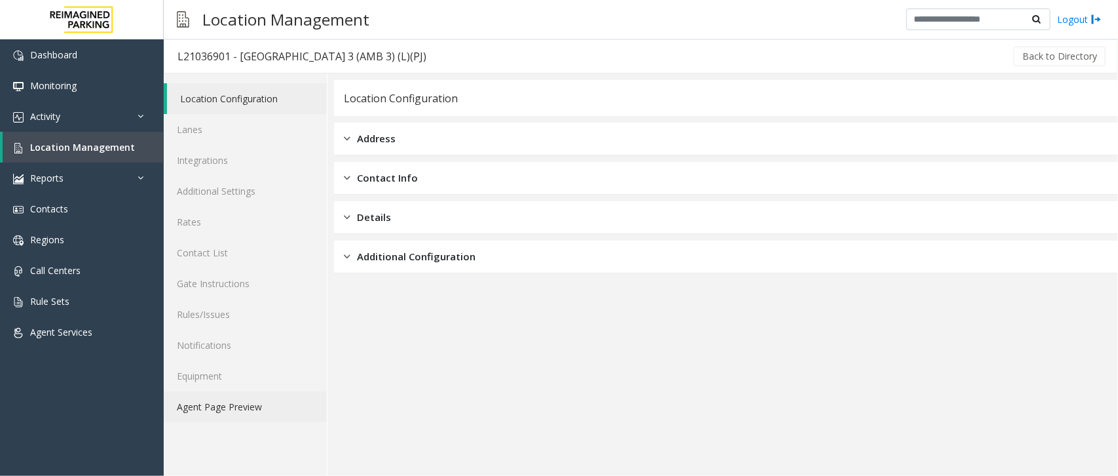
click at [192, 395] on link "Agent Page Preview" at bounding box center [245, 406] width 163 height 31
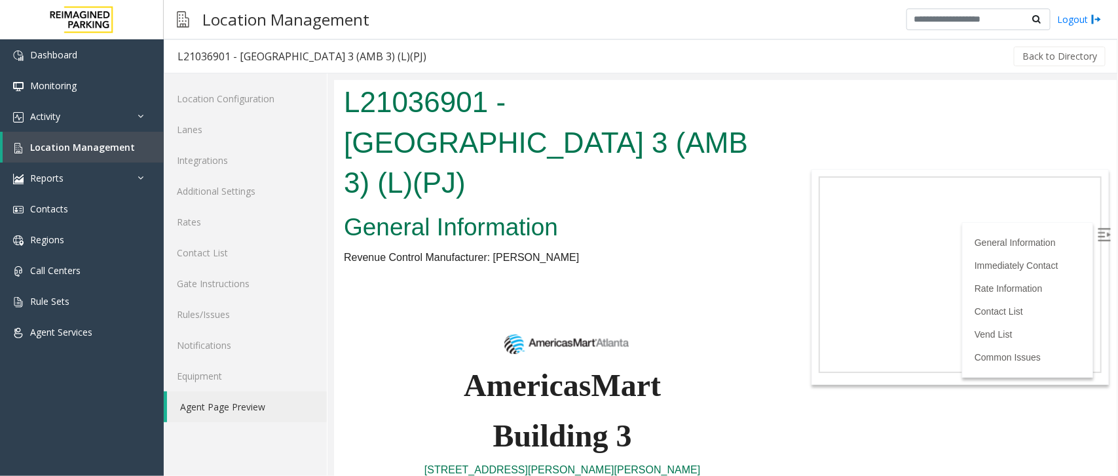
scroll to position [558, 0]
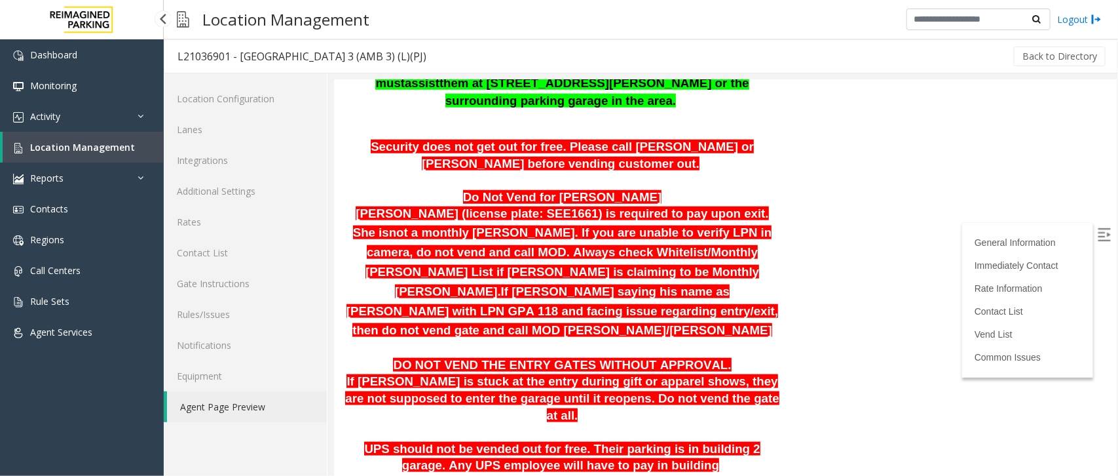
click at [79, 144] on span "Location Management" at bounding box center [82, 147] width 105 height 12
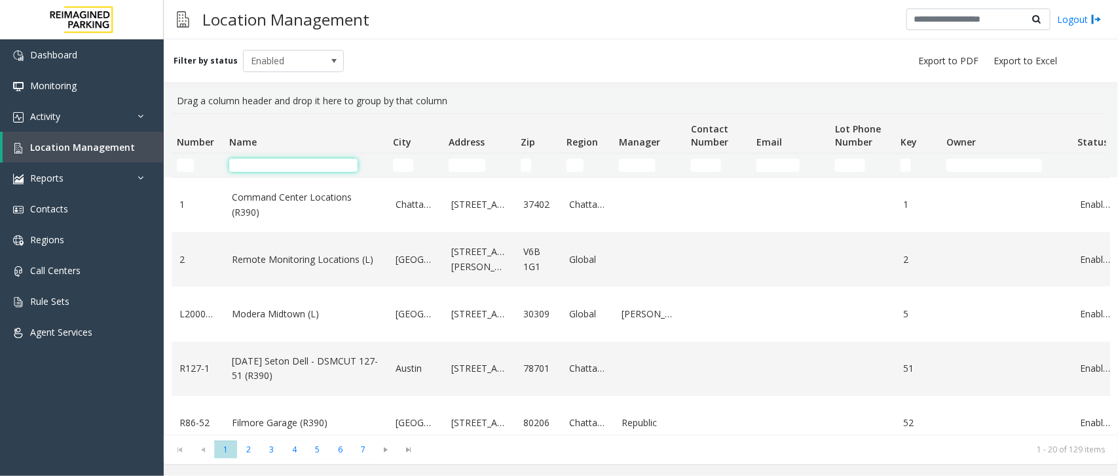
click at [285, 164] on input "Name Filter" at bounding box center [293, 165] width 128 height 13
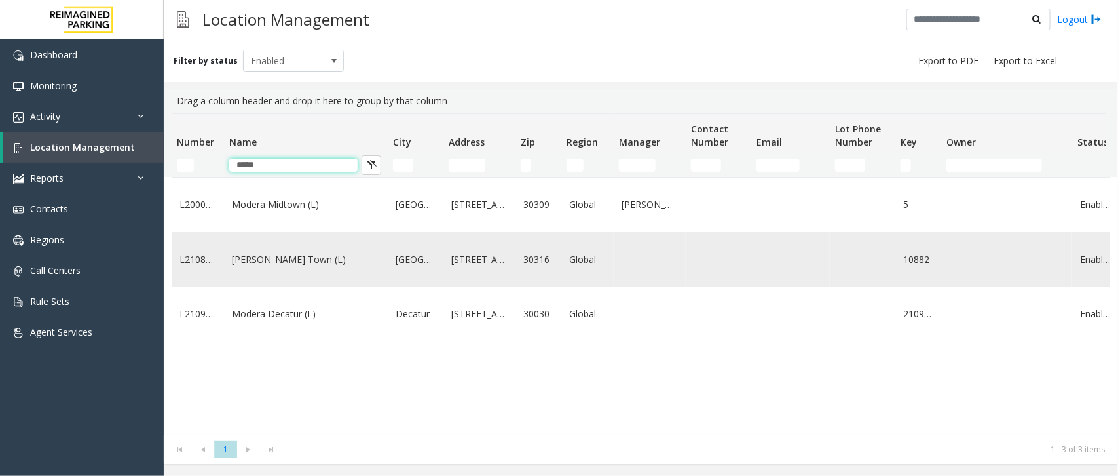
type input "*****"
click at [293, 276] on td "Modera - Reynolds Town (L)" at bounding box center [306, 259] width 164 height 54
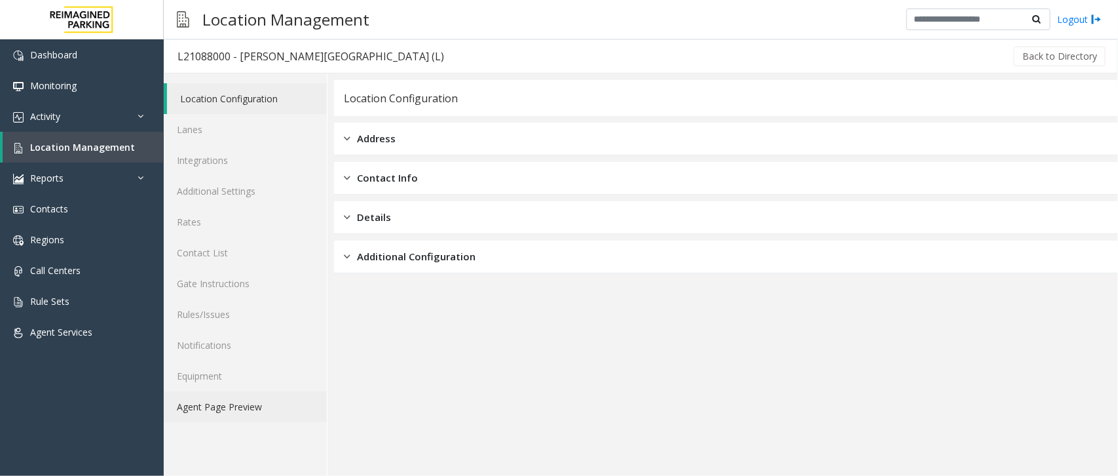
click at [208, 401] on link "Agent Page Preview" at bounding box center [245, 406] width 163 height 31
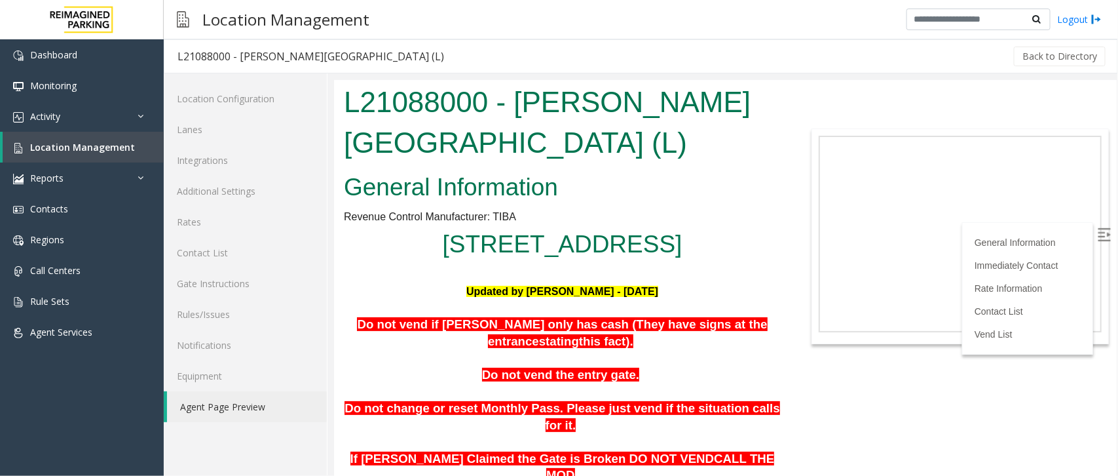
scroll to position [207, 0]
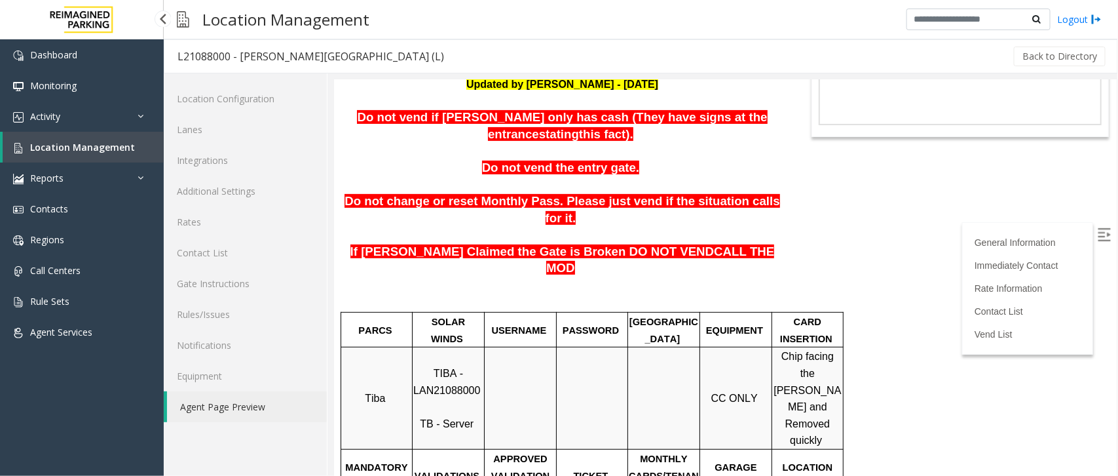
click at [54, 149] on span "Location Management" at bounding box center [82, 147] width 105 height 12
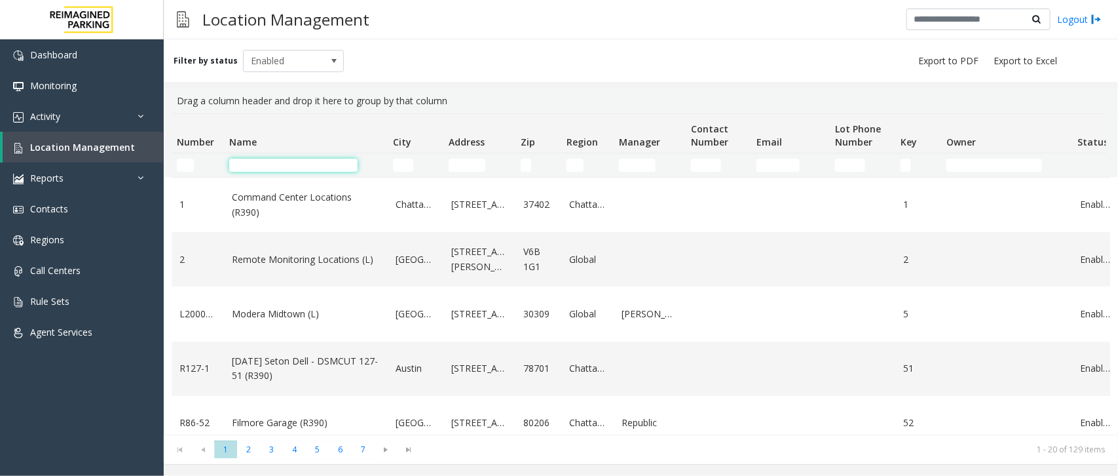
click at [287, 161] on input "Name Filter" at bounding box center [293, 165] width 128 height 13
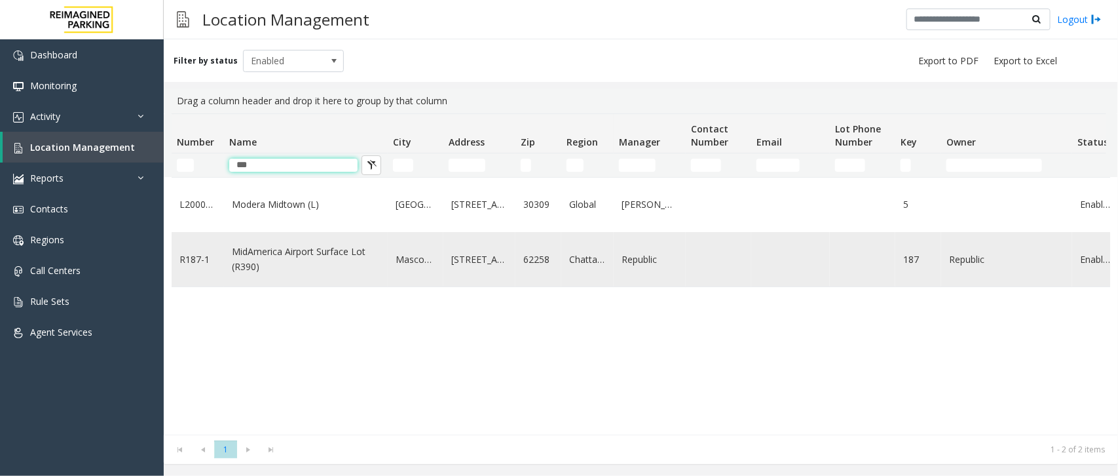
type input "***"
click at [246, 257] on link "MidAmerica Airport Surface Lot (R390)" at bounding box center [306, 258] width 148 height 29
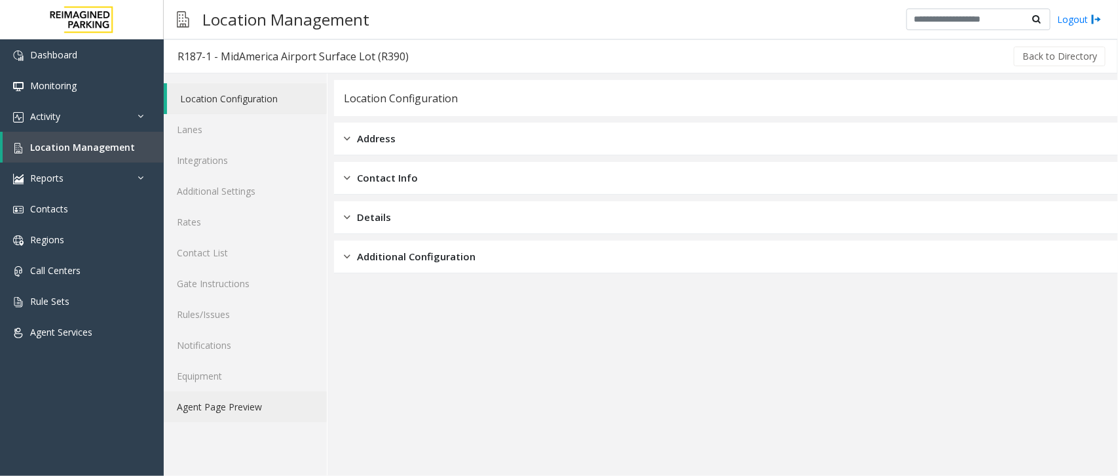
click at [218, 411] on link "Agent Page Preview" at bounding box center [245, 406] width 163 height 31
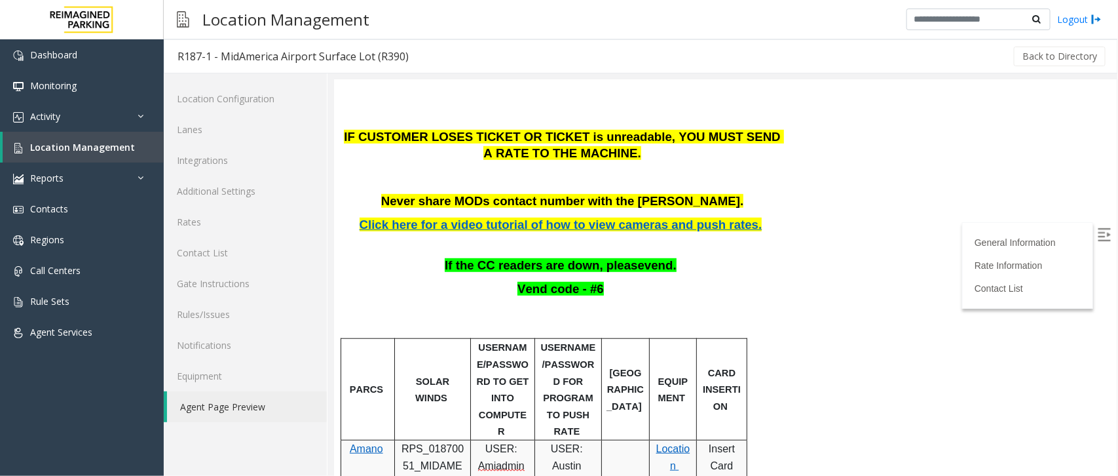
scroll to position [465, 0]
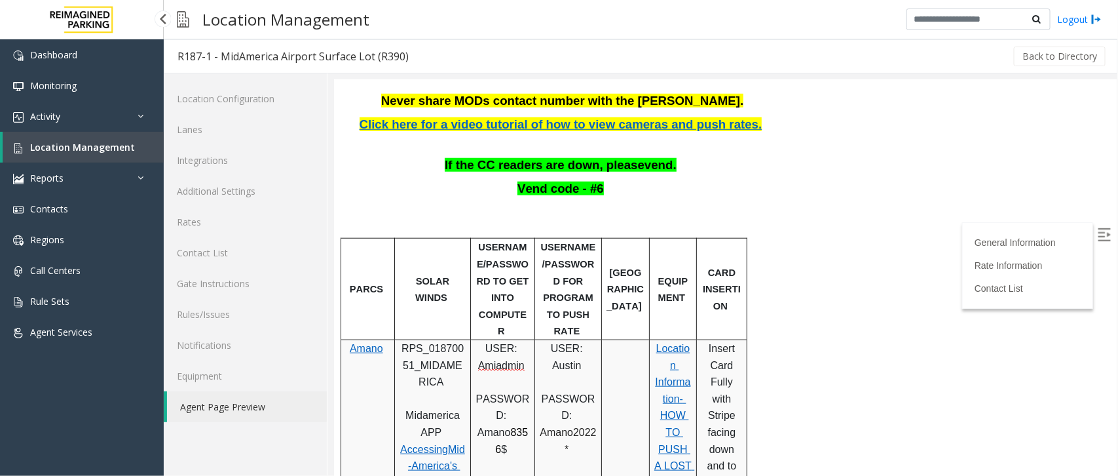
click at [99, 142] on span "Location Management" at bounding box center [82, 147] width 105 height 12
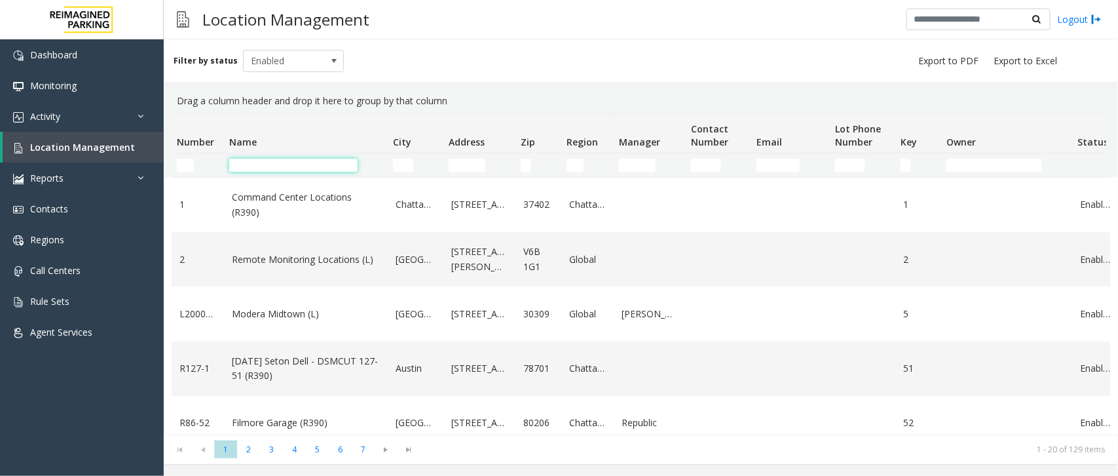
click at [250, 159] on input "Name Filter" at bounding box center [293, 165] width 128 height 13
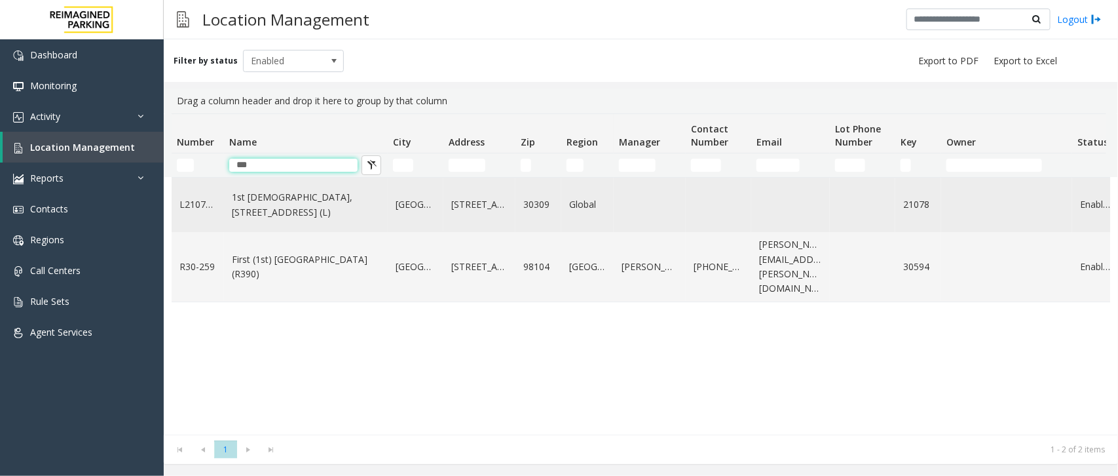
type input "***"
click at [279, 213] on link "1st Presbyterian, 1337 Peachtree St (L)" at bounding box center [306, 204] width 148 height 29
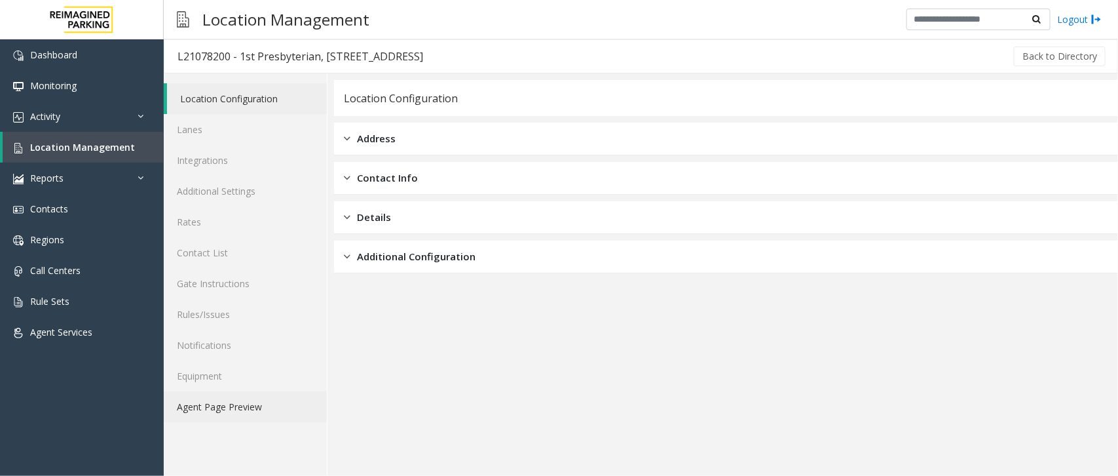
click at [208, 409] on link "Agent Page Preview" at bounding box center [245, 406] width 163 height 31
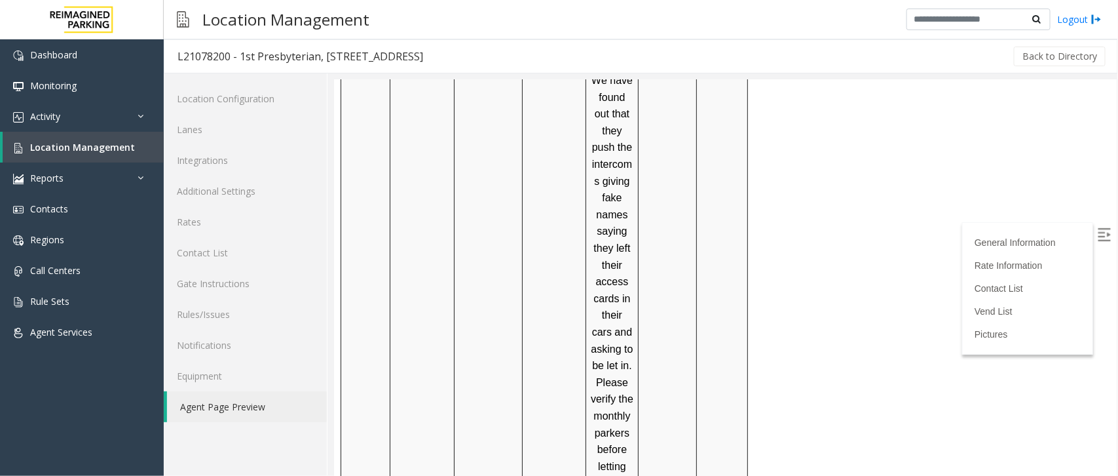
scroll to position [411, 0]
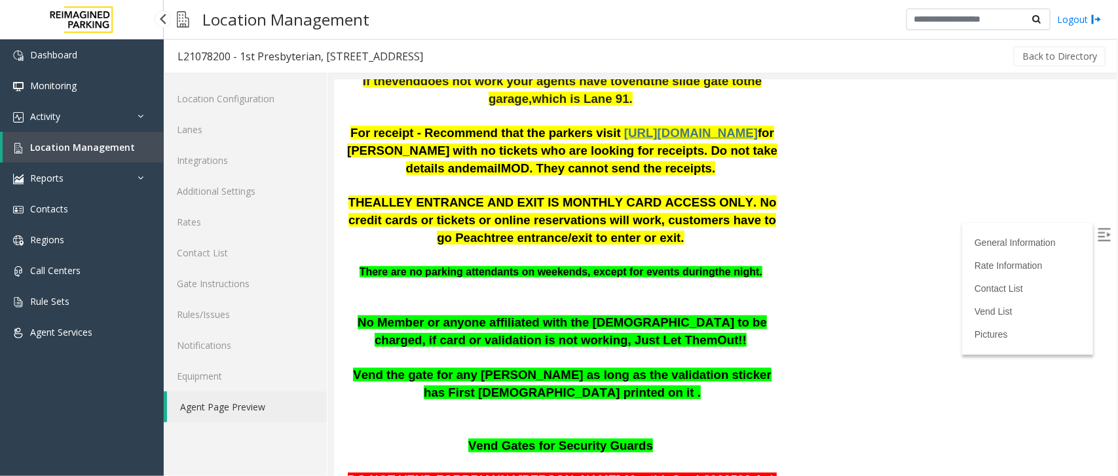
click at [88, 144] on span "Location Management" at bounding box center [82, 147] width 105 height 12
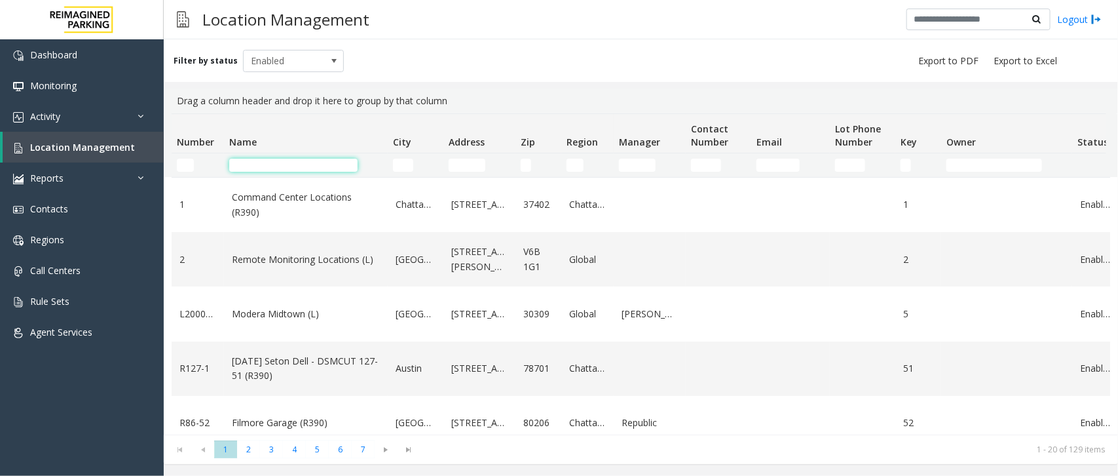
click at [309, 161] on input "Name Filter" at bounding box center [293, 165] width 128 height 13
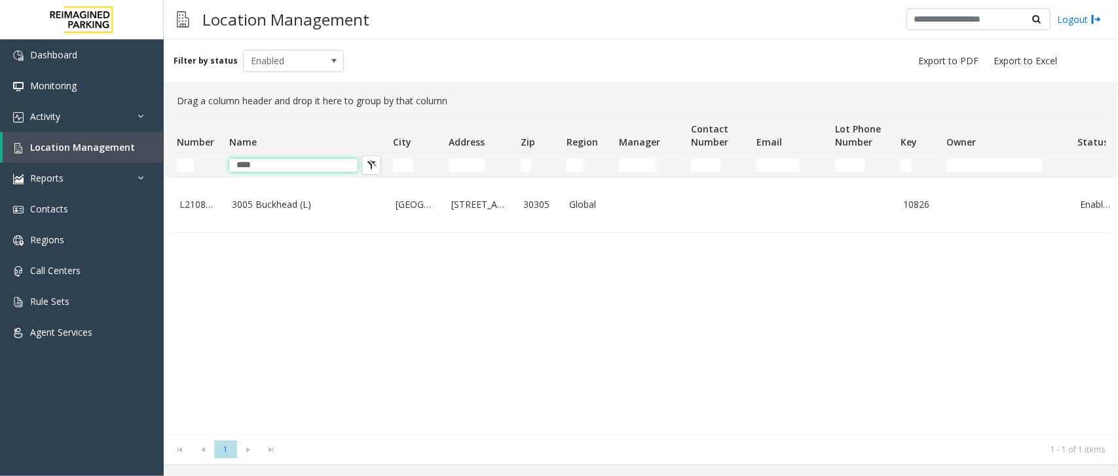
type input "****"
click at [267, 210] on link "3005 Buckhead (L)" at bounding box center [306, 204] width 148 height 14
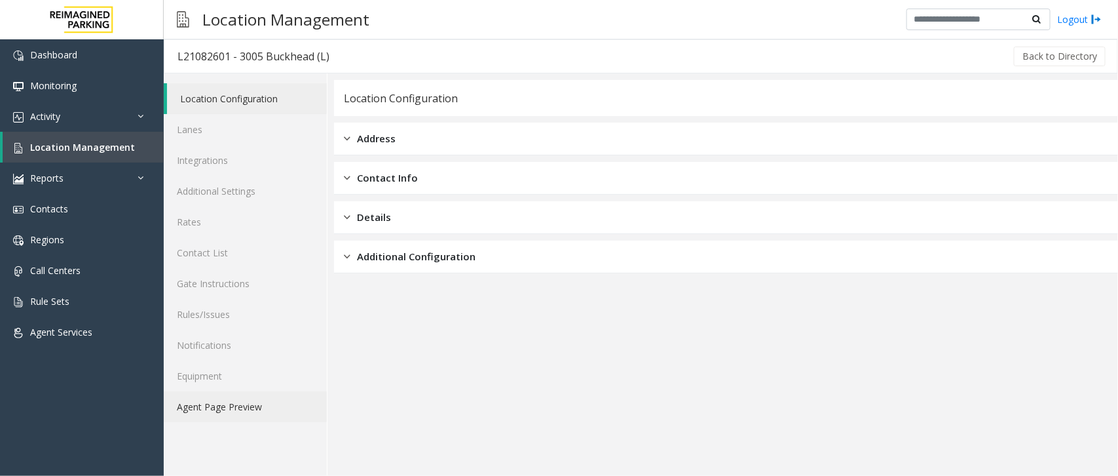
click at [208, 404] on link "Agent Page Preview" at bounding box center [245, 406] width 163 height 31
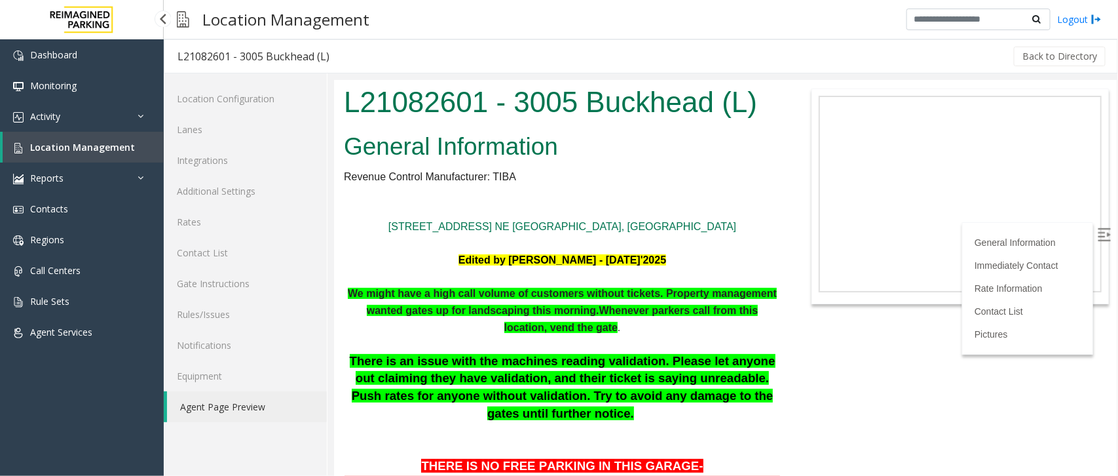
click at [52, 148] on span "Location Management" at bounding box center [82, 147] width 105 height 12
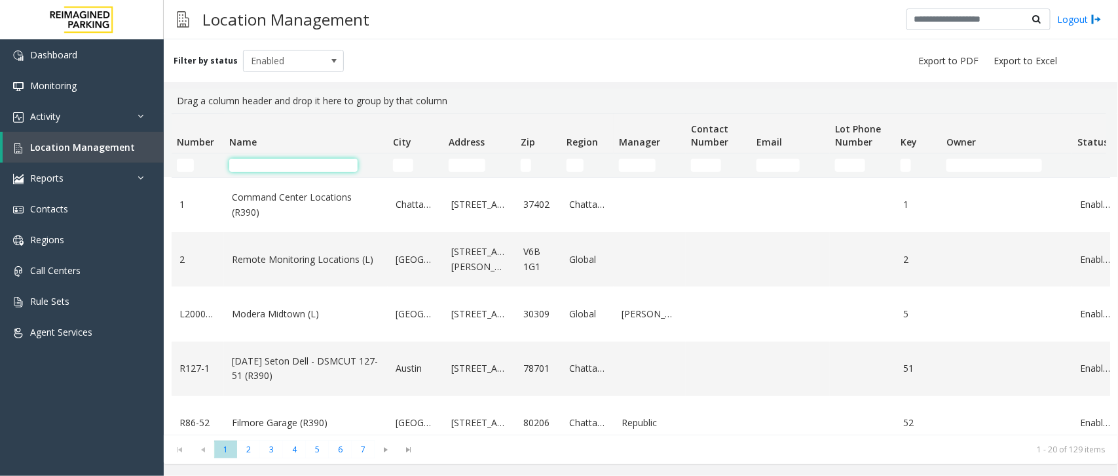
click at [259, 162] on input "Name Filter" at bounding box center [293, 165] width 128 height 13
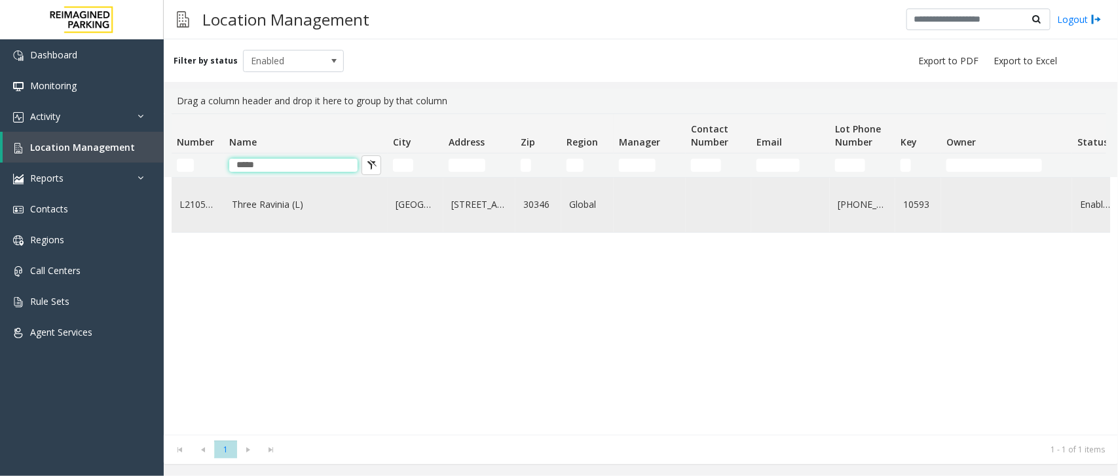
type input "*****"
click at [273, 200] on link "Three Ravinia (L)" at bounding box center [306, 204] width 148 height 14
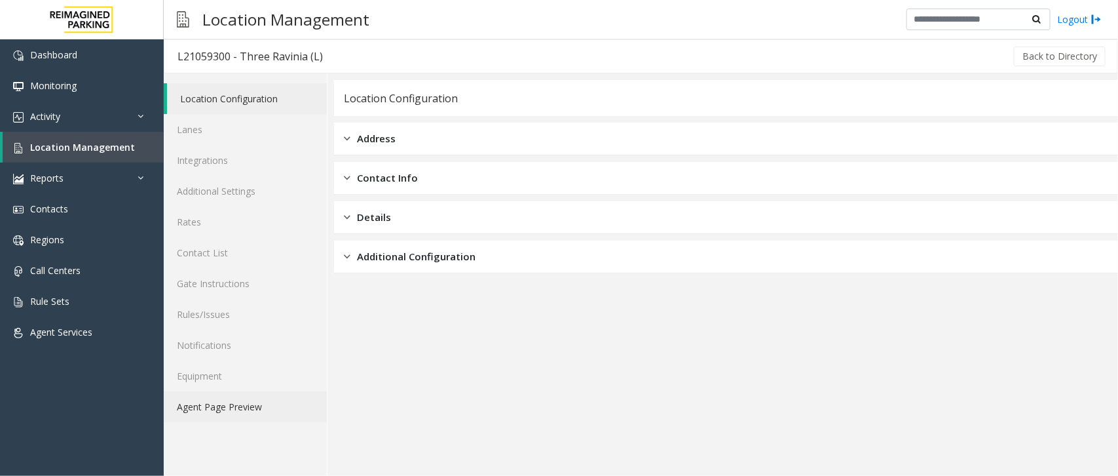
click at [225, 397] on link "Agent Page Preview" at bounding box center [245, 406] width 163 height 31
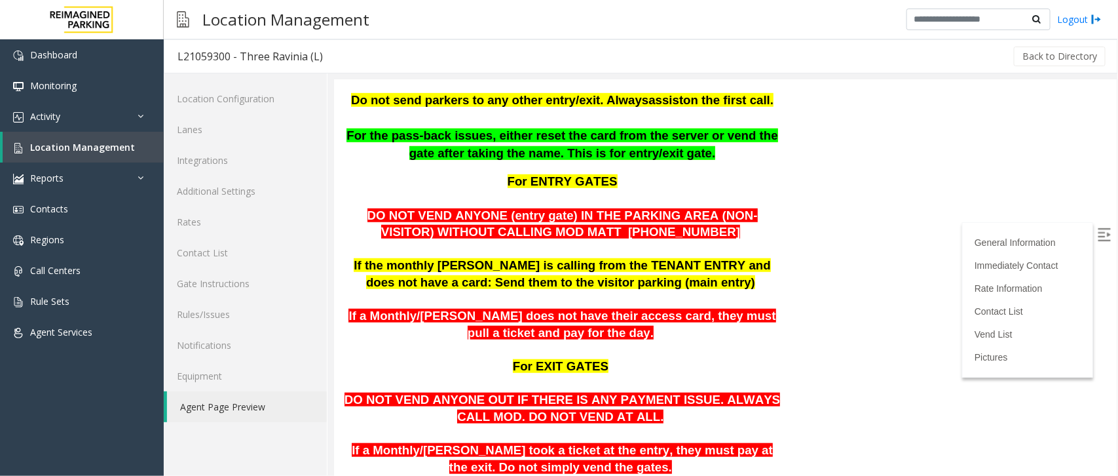
scroll to position [328, 0]
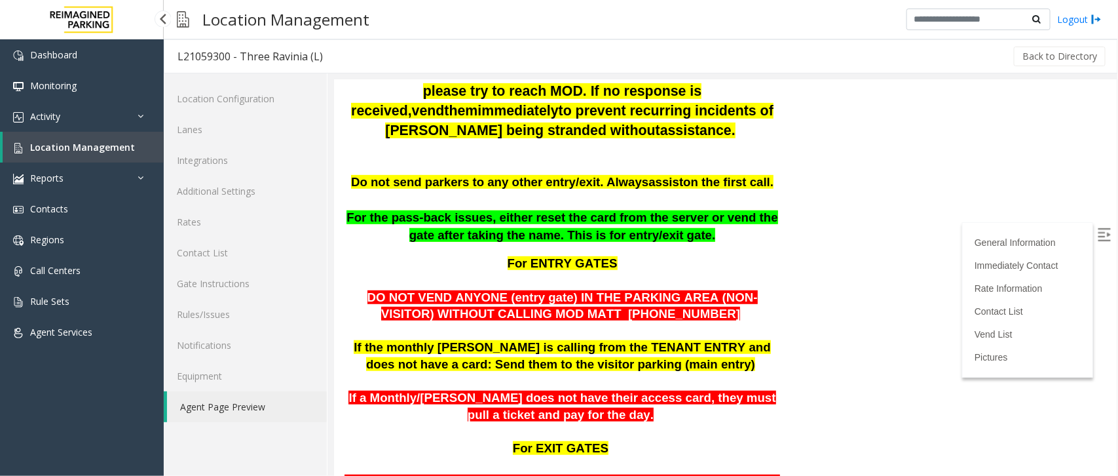
click at [120, 141] on span "Location Management" at bounding box center [82, 147] width 105 height 12
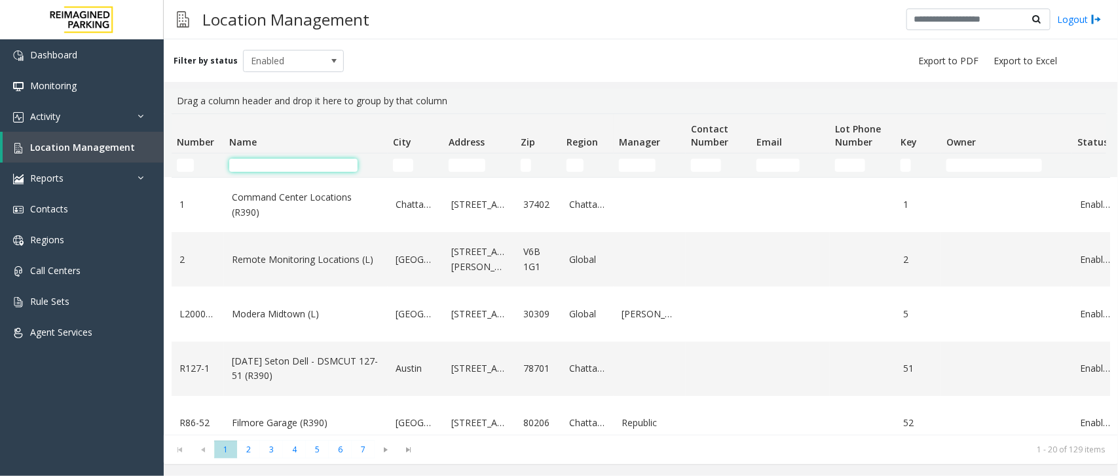
click at [274, 162] on input "Name Filter" at bounding box center [293, 165] width 128 height 13
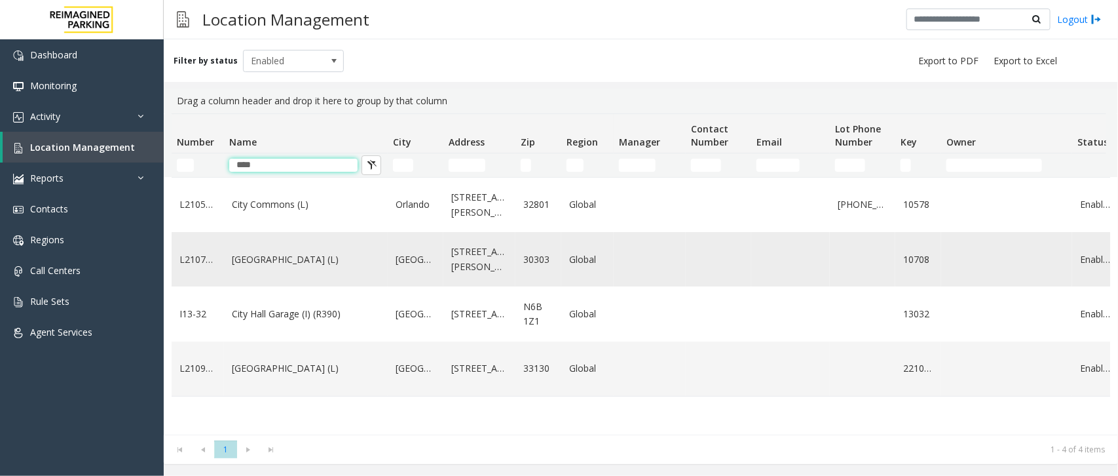
type input "****"
click at [273, 267] on link "City Plaza (L)" at bounding box center [306, 259] width 148 height 14
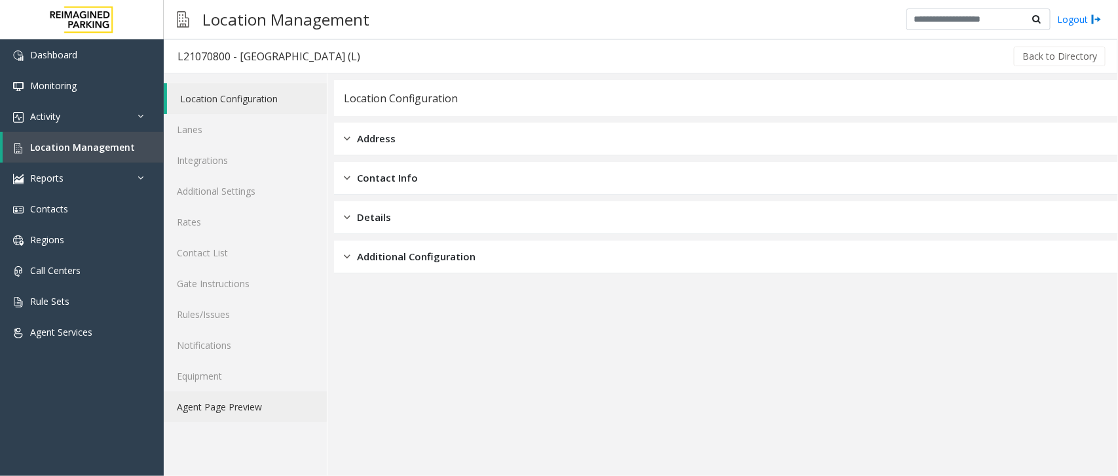
click at [203, 407] on link "Agent Page Preview" at bounding box center [245, 406] width 163 height 31
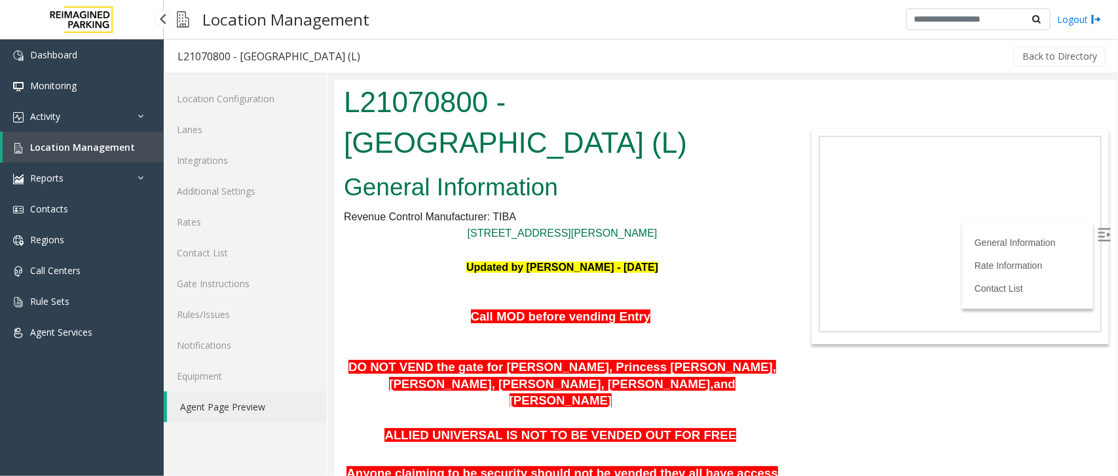
click at [53, 136] on link "Location Management" at bounding box center [83, 147] width 161 height 31
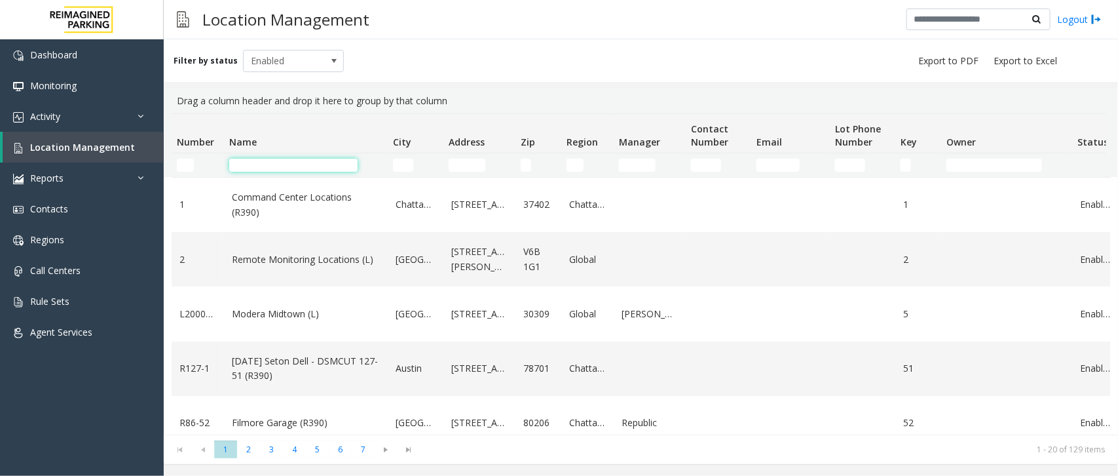
click at [262, 164] on input "Name Filter" at bounding box center [293, 165] width 128 height 13
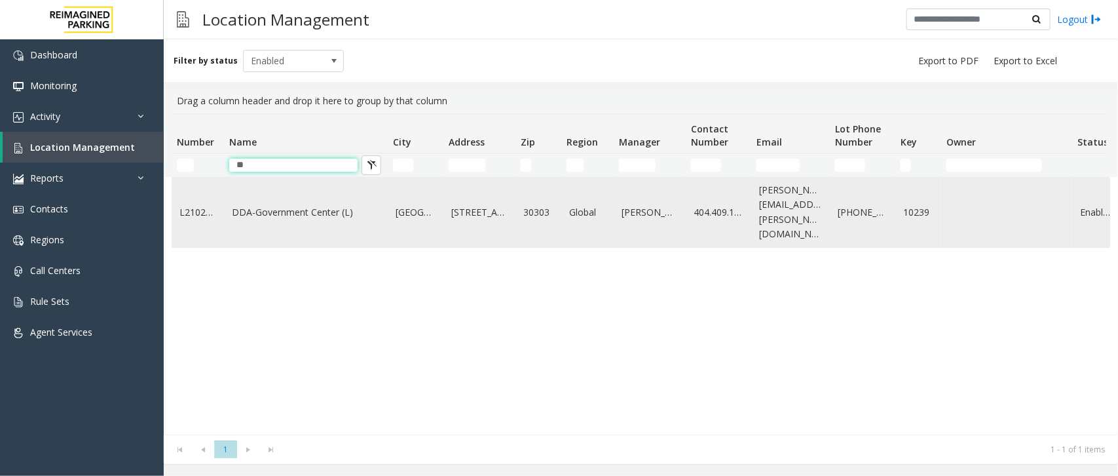
type input "**"
click at [262, 212] on link "DDA-Government Center (L)" at bounding box center [306, 212] width 148 height 14
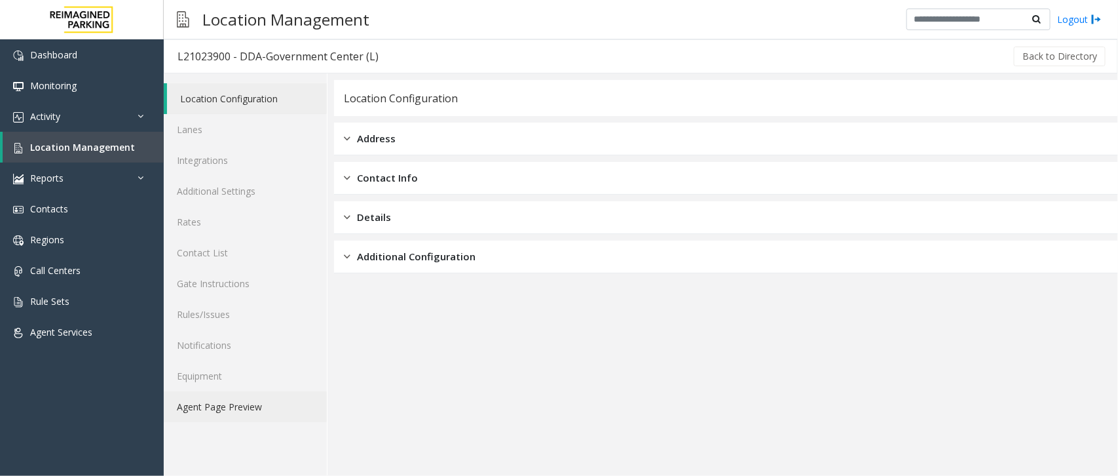
click at [231, 406] on link "Agent Page Preview" at bounding box center [245, 406] width 163 height 31
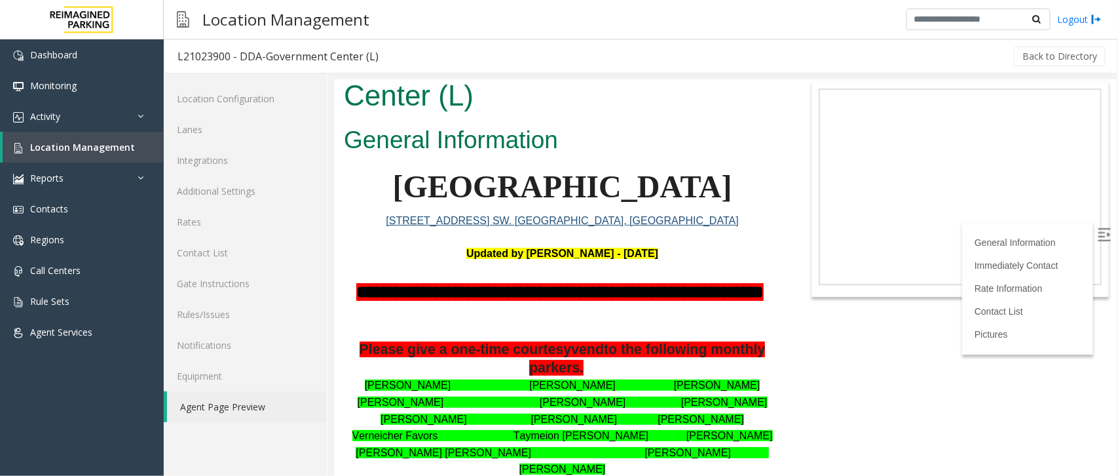
scroll to position [18, 0]
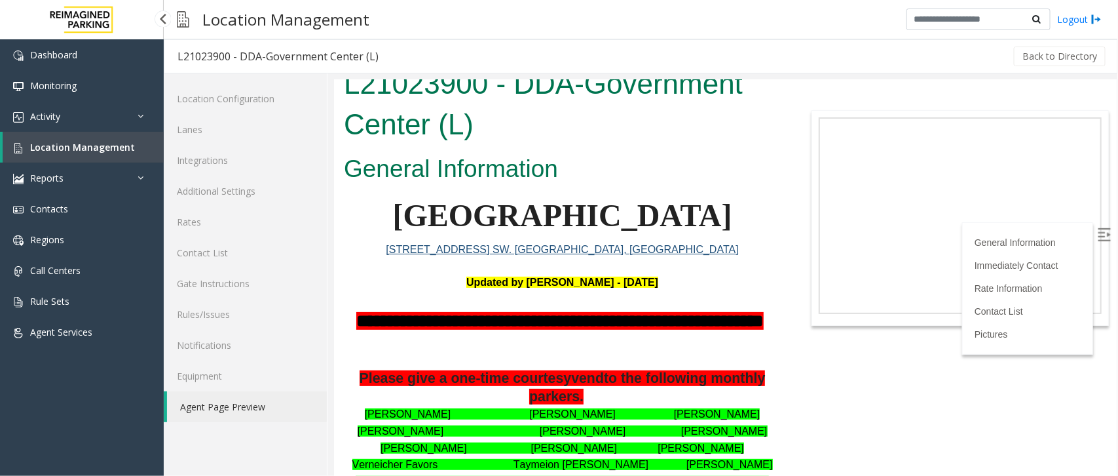
click at [84, 138] on link "Location Management" at bounding box center [83, 147] width 161 height 31
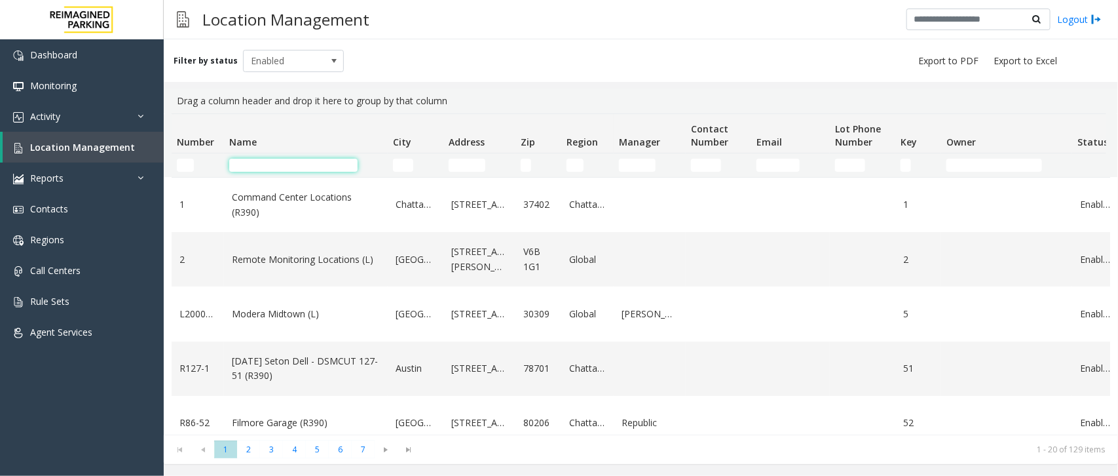
click at [289, 159] on input "Name Filter" at bounding box center [293, 165] width 128 height 13
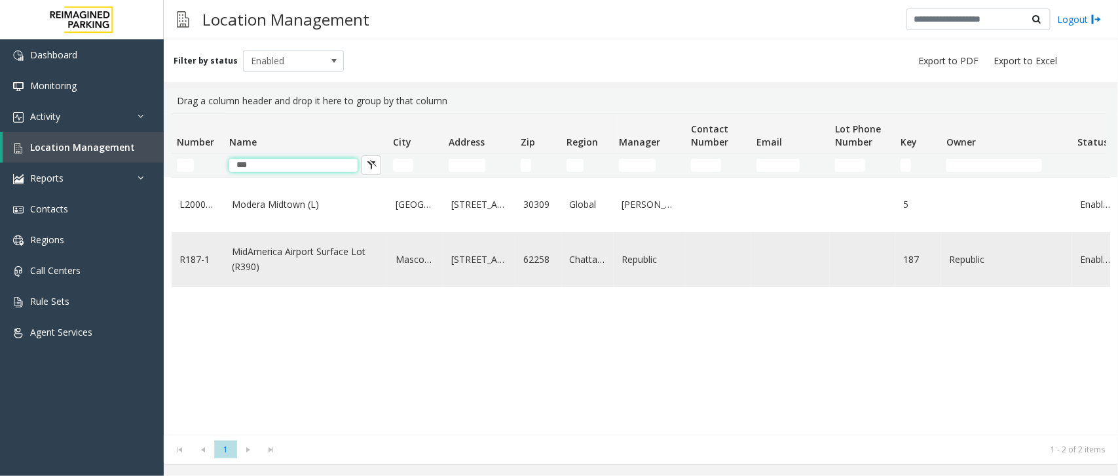
type input "***"
click at [246, 273] on link "MidAmerica Airport Surface Lot (R390)" at bounding box center [306, 258] width 148 height 29
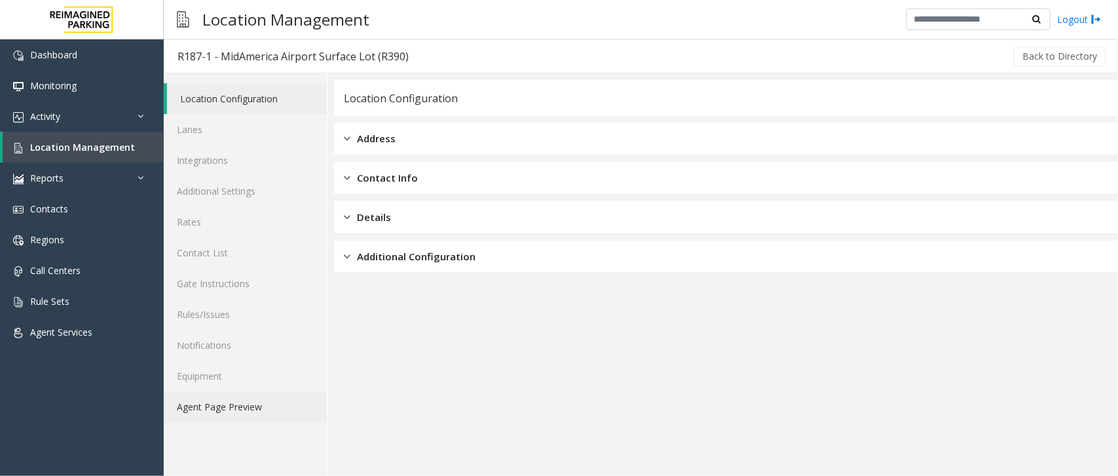
click at [218, 404] on link "Agent Page Preview" at bounding box center [245, 406] width 163 height 31
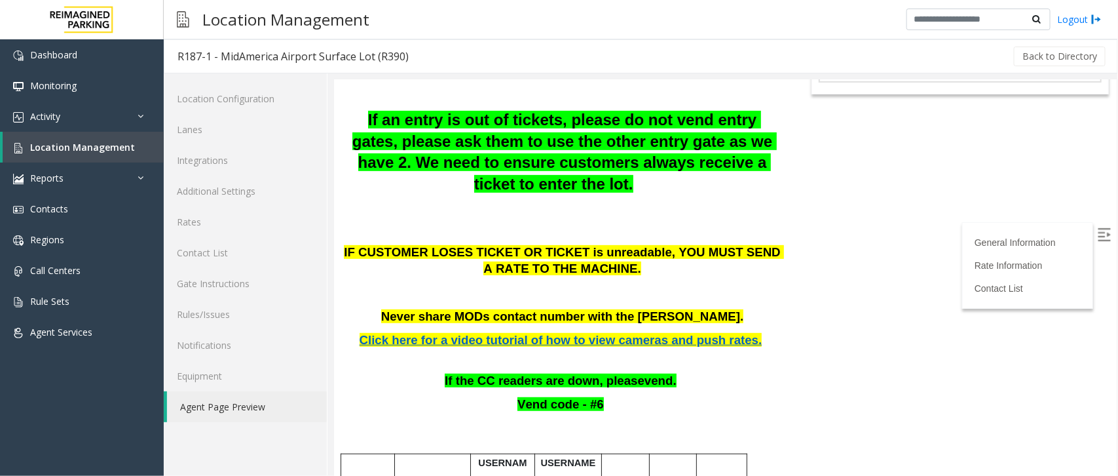
scroll to position [301, 0]
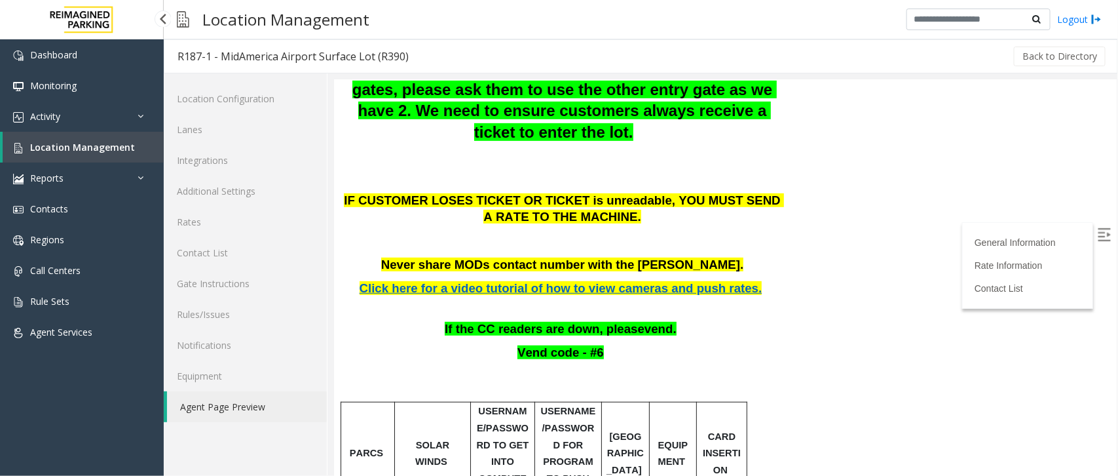
click at [73, 132] on link "Location Management" at bounding box center [83, 147] width 161 height 31
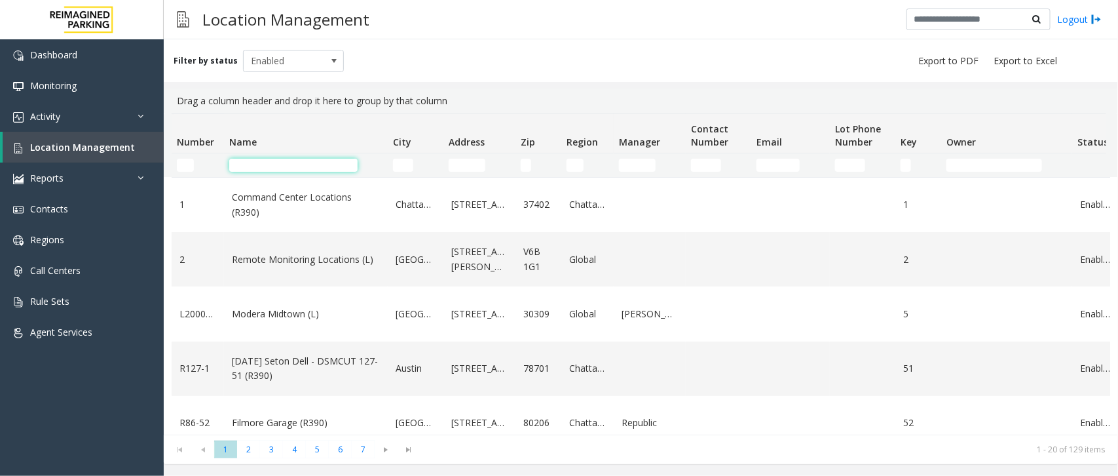
click at [326, 170] on input "Name Filter" at bounding box center [293, 165] width 128 height 13
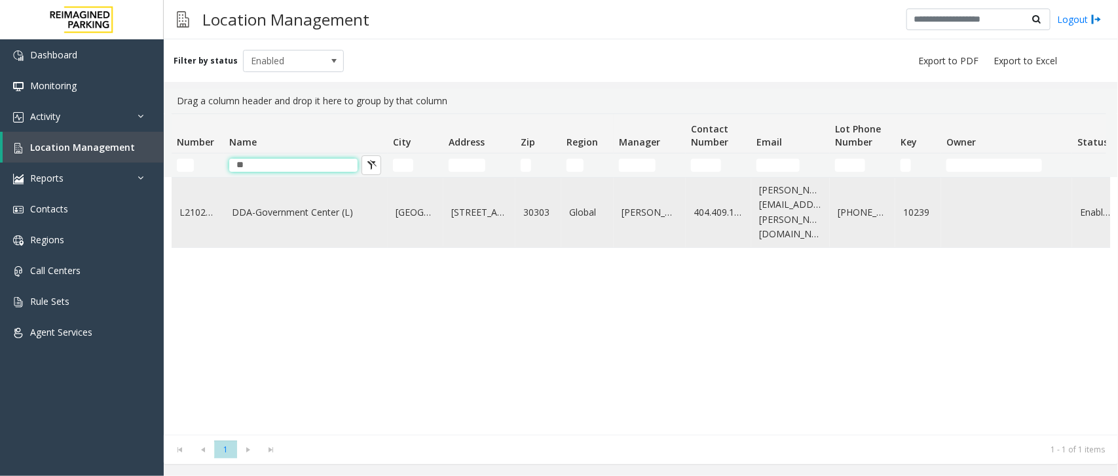
type input "**"
click at [237, 189] on td "DDA-Government Center (L)" at bounding box center [306, 212] width 164 height 69
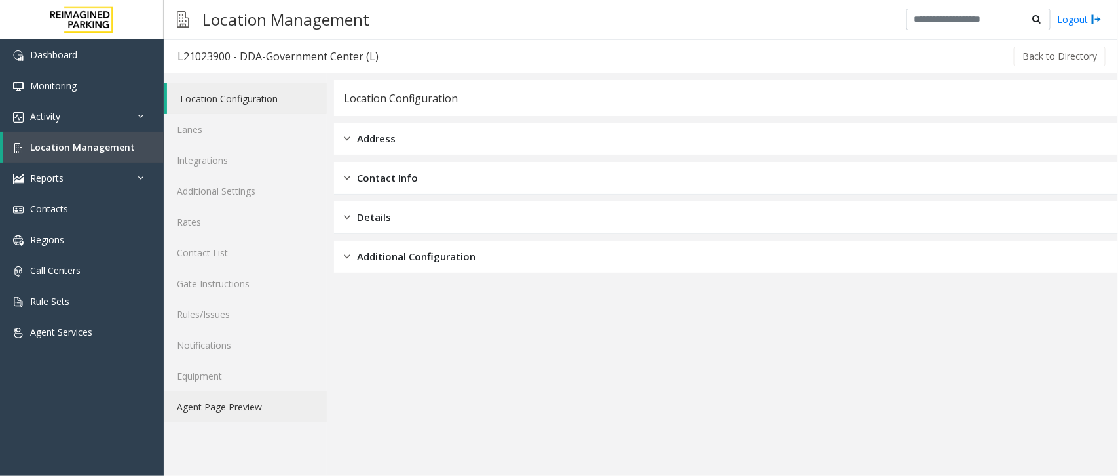
click at [231, 408] on link "Agent Page Preview" at bounding box center [245, 406] width 163 height 31
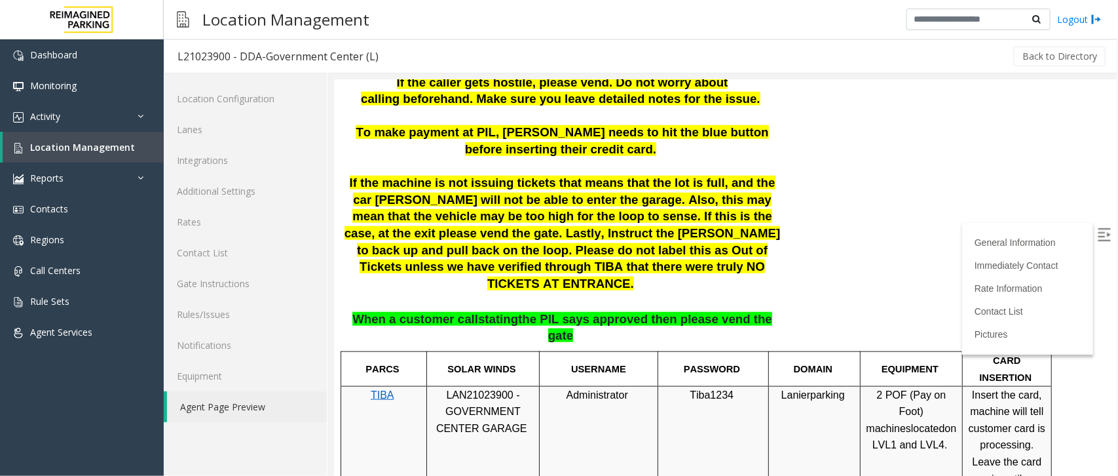
scroll to position [573, 0]
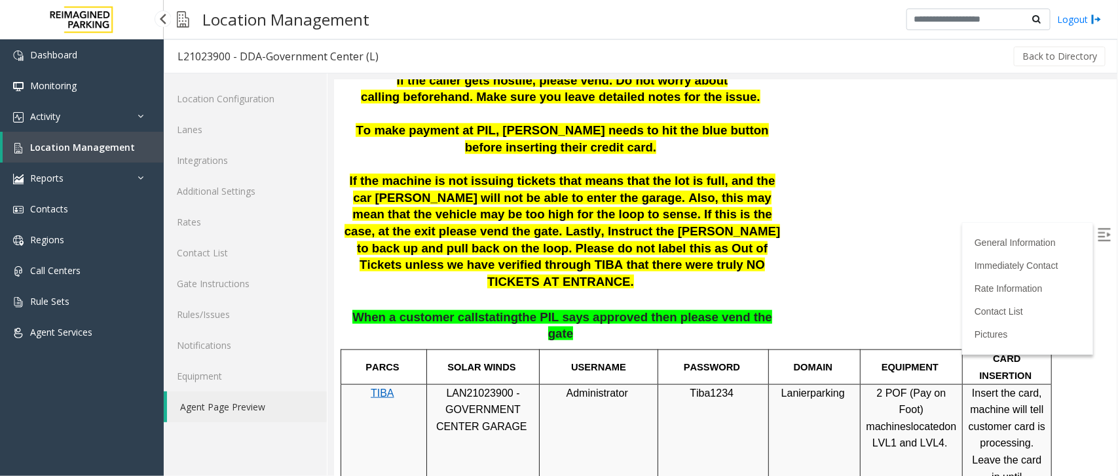
click at [72, 147] on span "Location Management" at bounding box center [82, 147] width 105 height 12
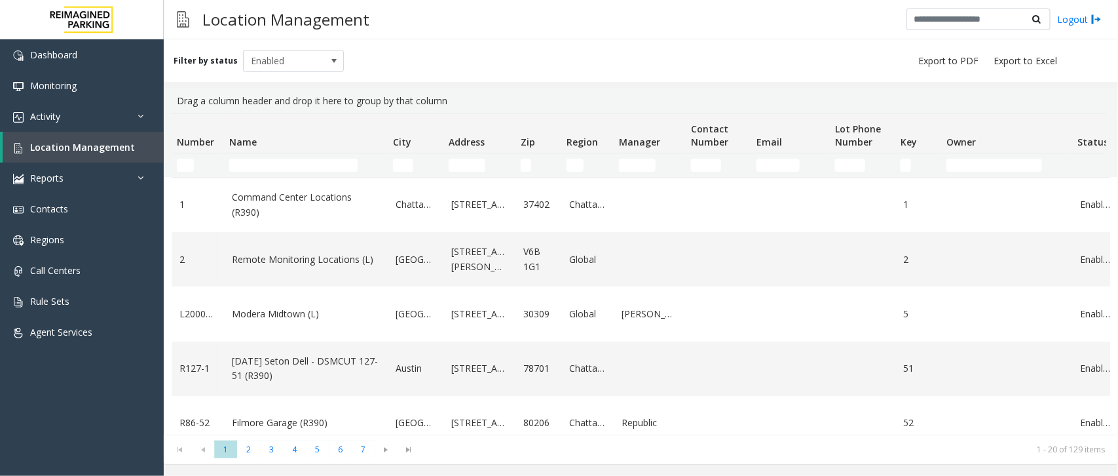
drag, startPoint x: 323, startPoint y: 158, endPoint x: 312, endPoint y: 172, distance: 18.2
click at [312, 172] on td "Name Filter" at bounding box center [306, 165] width 164 height 24
click at [312, 164] on input "Name Filter" at bounding box center [293, 165] width 128 height 13
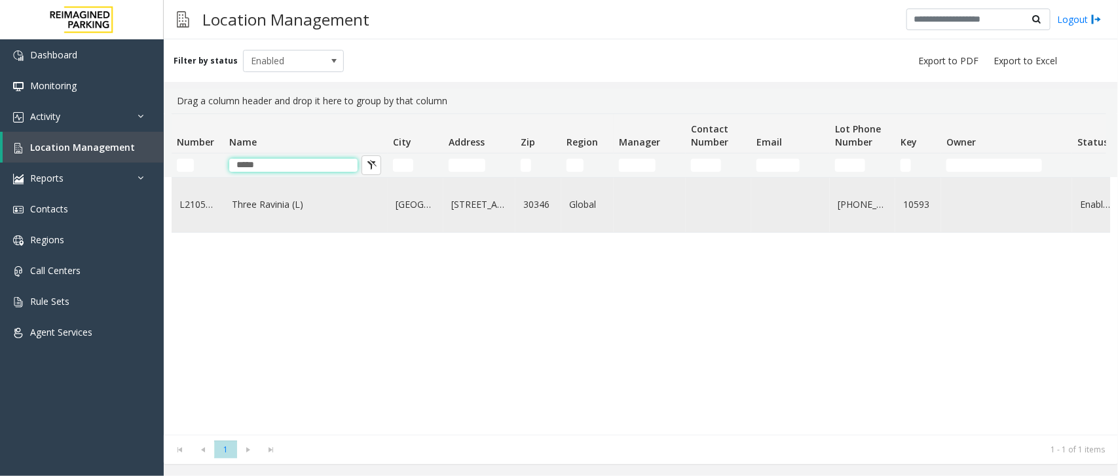
type input "*****"
click at [273, 204] on link "Three Ravinia (L)" at bounding box center [306, 204] width 148 height 14
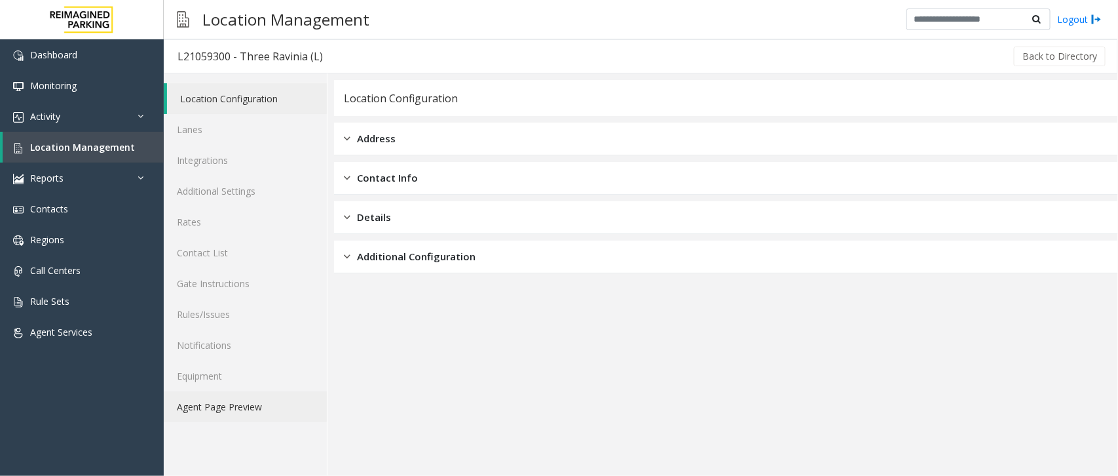
click at [215, 405] on link "Agent Page Preview" at bounding box center [245, 406] width 163 height 31
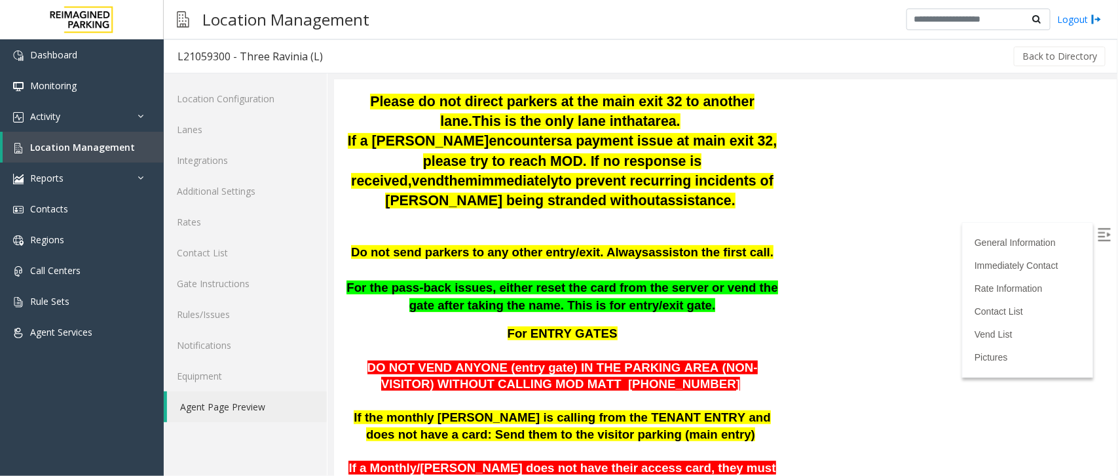
scroll to position [176, 0]
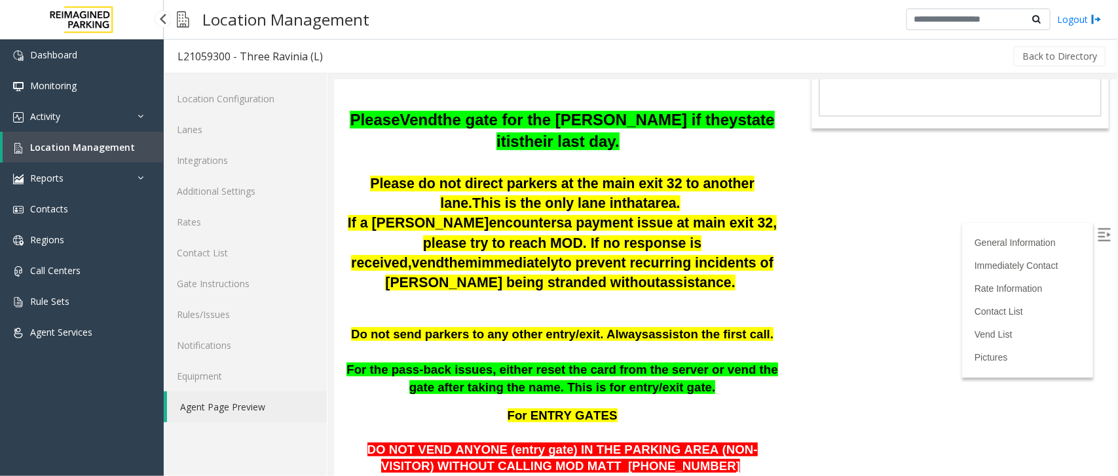
click at [46, 141] on span "Location Management" at bounding box center [82, 147] width 105 height 12
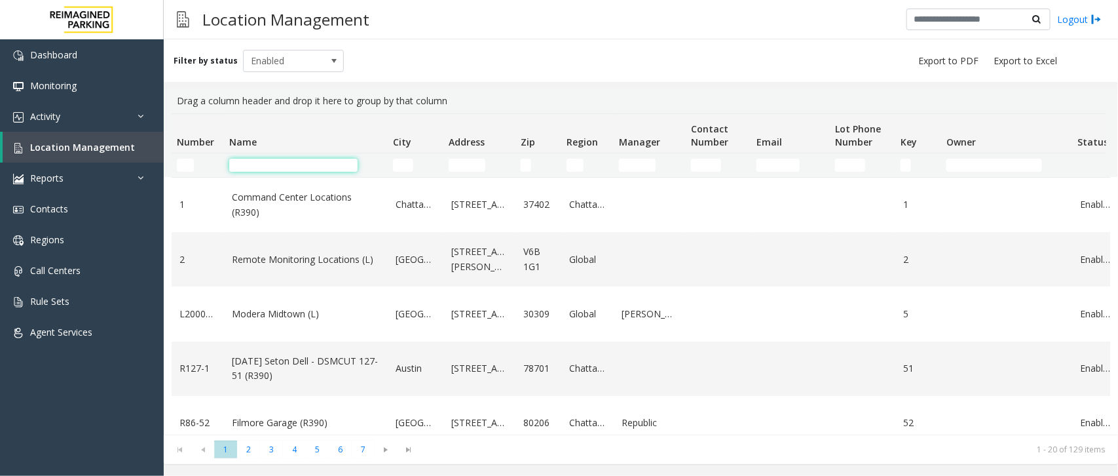
click at [266, 165] on input "Name Filter" at bounding box center [293, 165] width 128 height 13
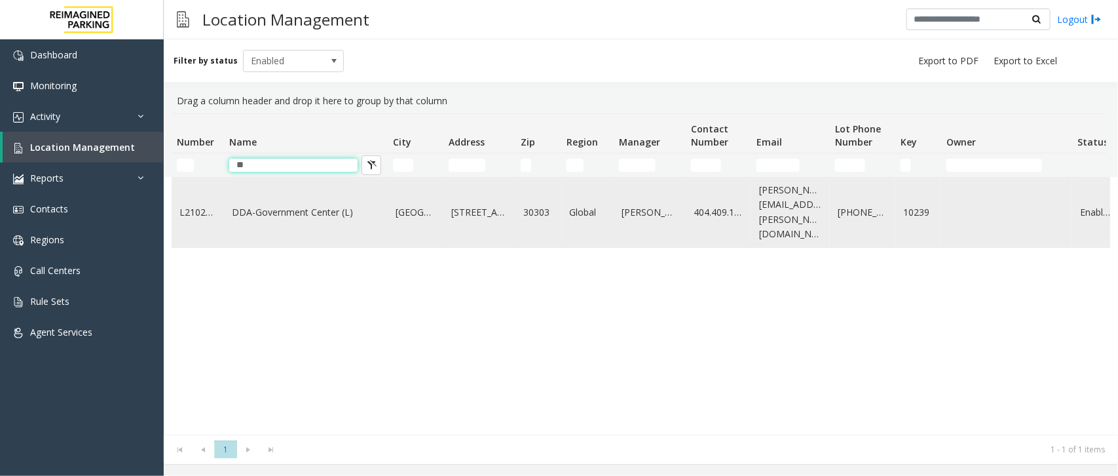
type input "**"
click at [263, 208] on link "DDA-Government Center (L)" at bounding box center [306, 212] width 148 height 14
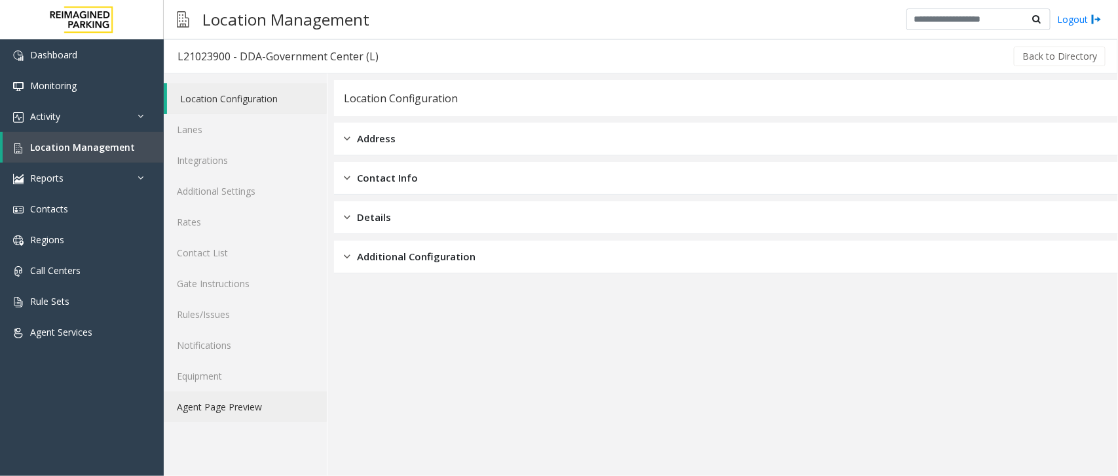
click at [206, 403] on link "Agent Page Preview" at bounding box center [245, 406] width 163 height 31
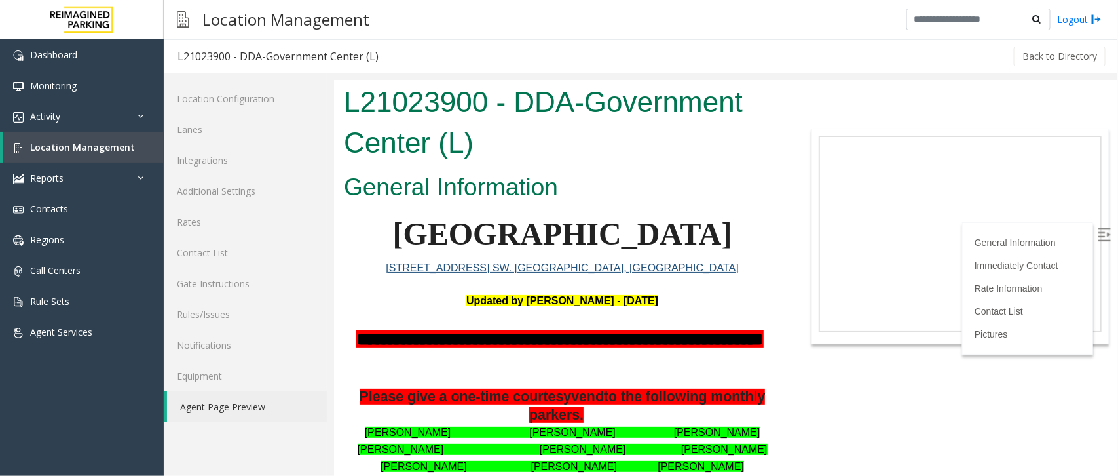
click at [679, 172] on h2 "General Information" at bounding box center [561, 187] width 437 height 34
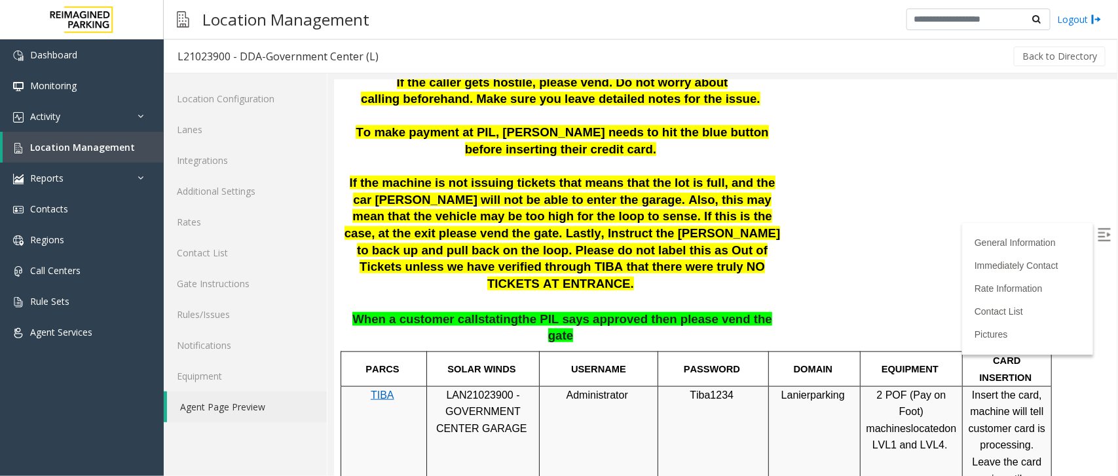
scroll to position [573, 0]
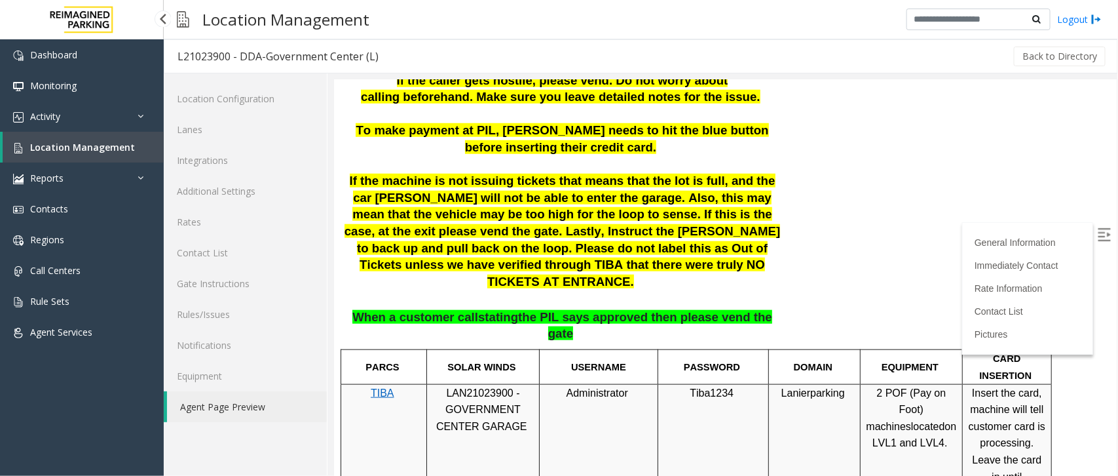
click at [90, 146] on span "Location Management" at bounding box center [82, 147] width 105 height 12
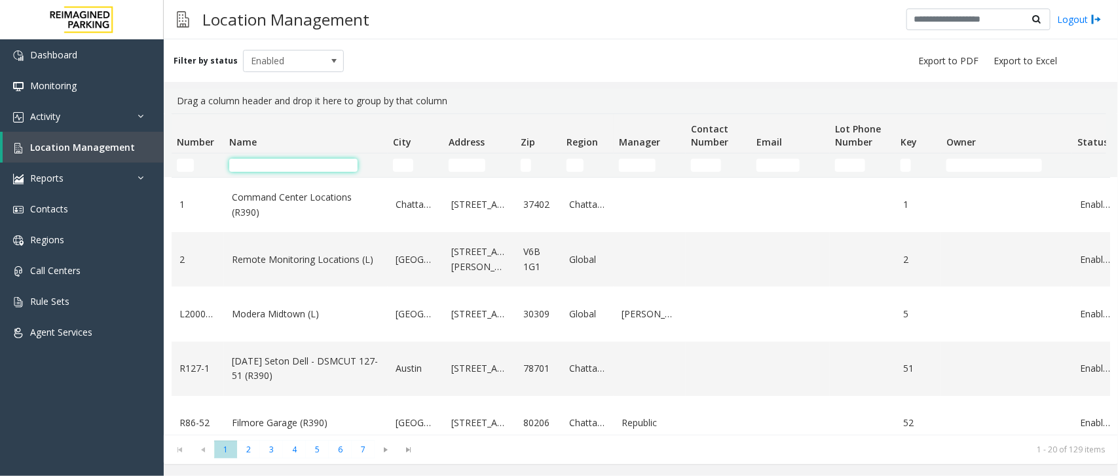
click at [274, 164] on input "Name Filter" at bounding box center [293, 165] width 128 height 13
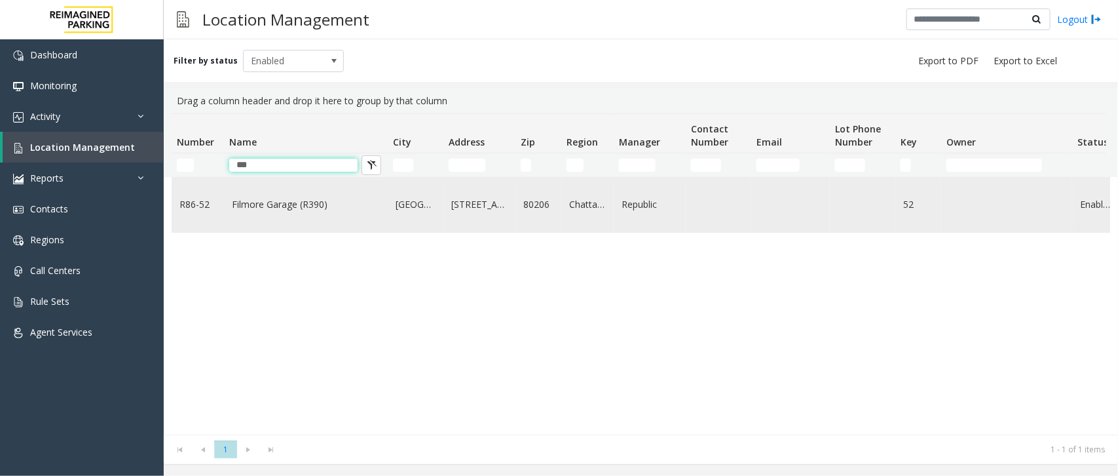
type input "***"
click at [275, 187] on td "Filmore Garage (R390)" at bounding box center [306, 205] width 164 height 54
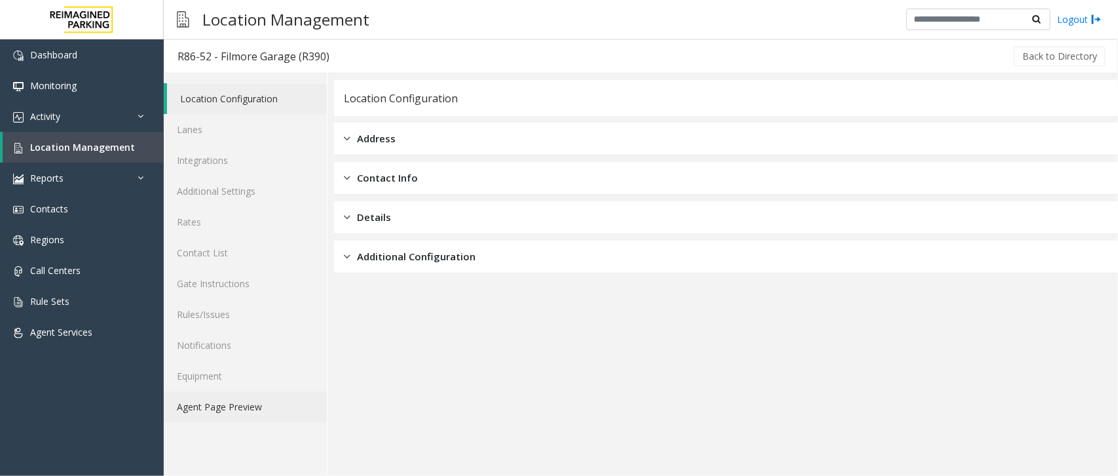
click at [210, 413] on link "Agent Page Preview" at bounding box center [245, 406] width 163 height 31
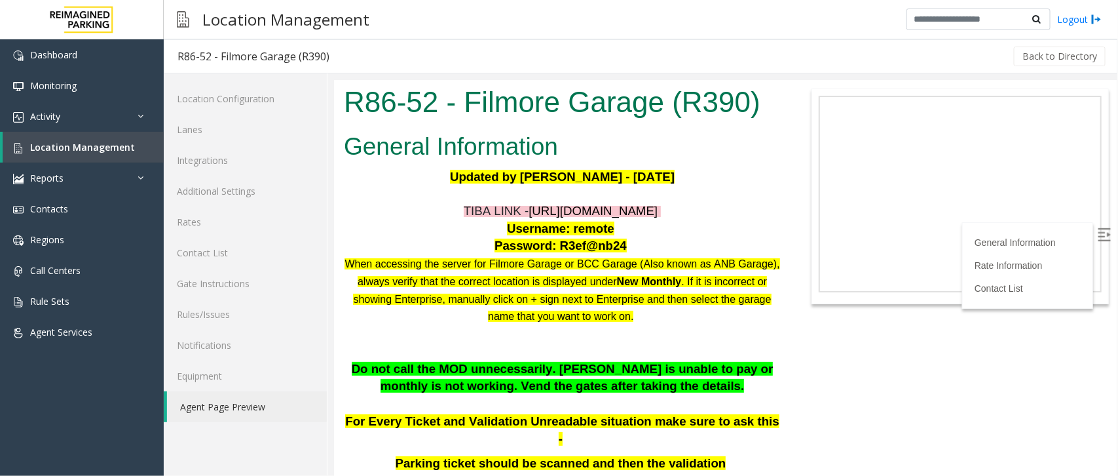
scroll to position [82, 0]
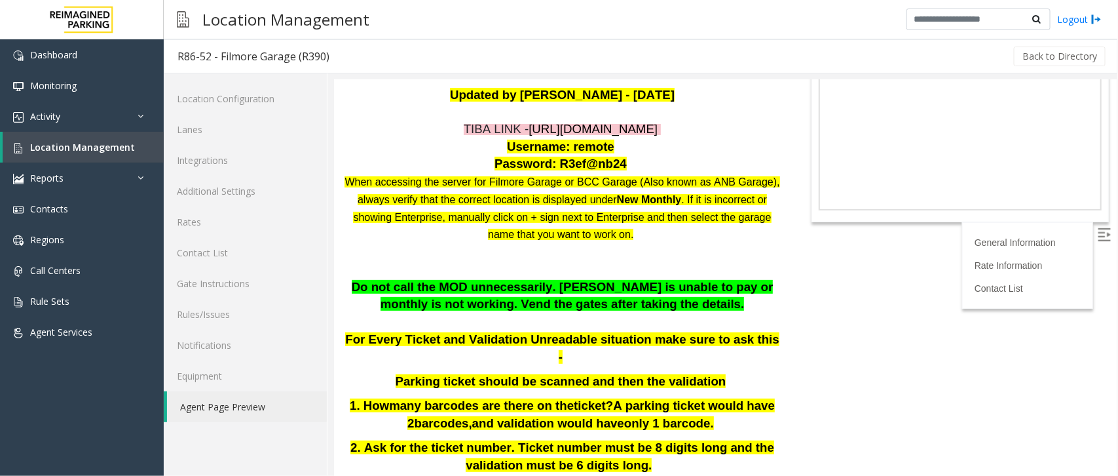
click at [573, 126] on span "https://fillmore-web.sp.tibaparking.net/" at bounding box center [592, 128] width 129 height 14
drag, startPoint x: 611, startPoint y: 145, endPoint x: 568, endPoint y: 145, distance: 42.6
click at [568, 145] on p "Username: remote" at bounding box center [561, 147] width 437 height 18
copy p "remote"
drag, startPoint x: 616, startPoint y: 162, endPoint x: 557, endPoint y: 159, distance: 59.1
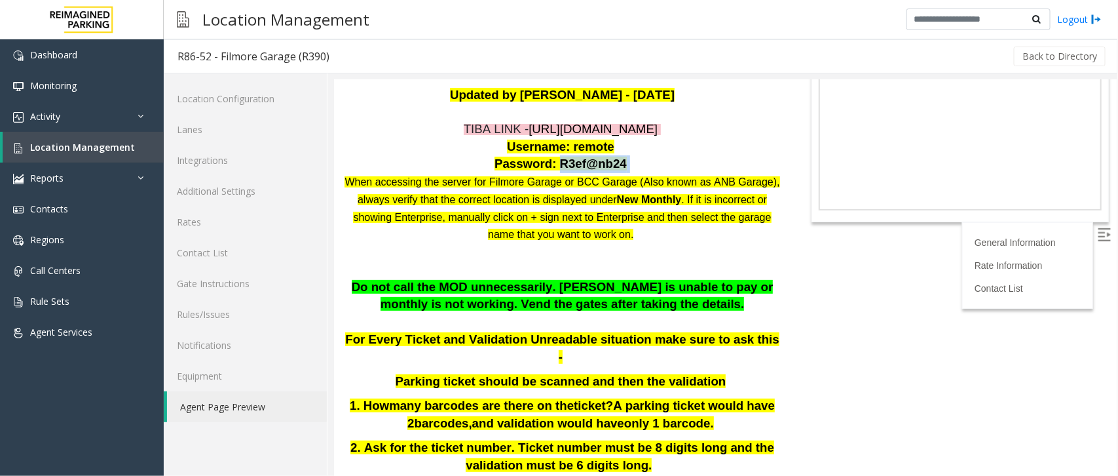
click at [557, 159] on p "Password: R3ef@nb24" at bounding box center [561, 164] width 437 height 18
copy p "R3ef@nb24"
click at [625, 163] on p "Password: R3ef@nb24" at bounding box center [561, 164] width 437 height 18
click at [67, 136] on link "Location Management" at bounding box center [83, 147] width 161 height 31
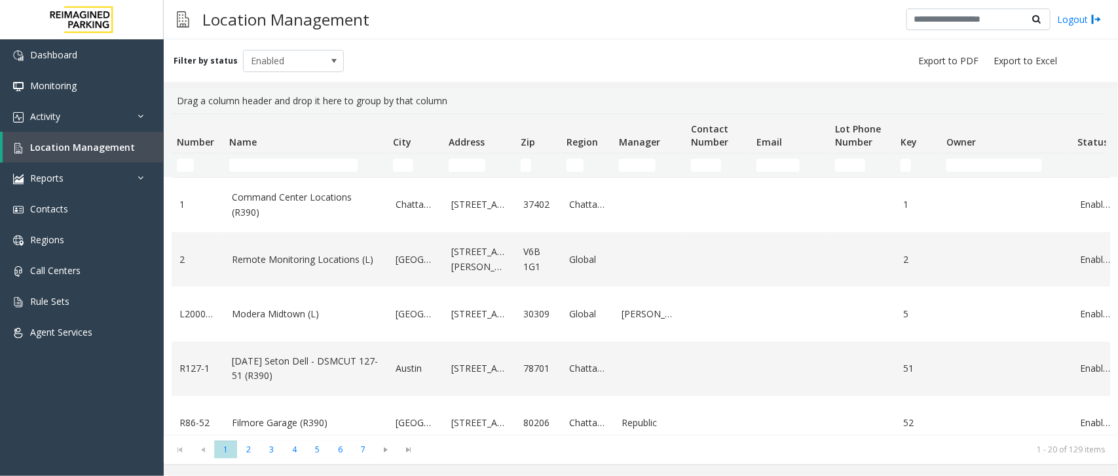
click at [288, 157] on td "Name Filter" at bounding box center [306, 165] width 164 height 24
click at [274, 164] on input "Name Filter" at bounding box center [293, 165] width 128 height 13
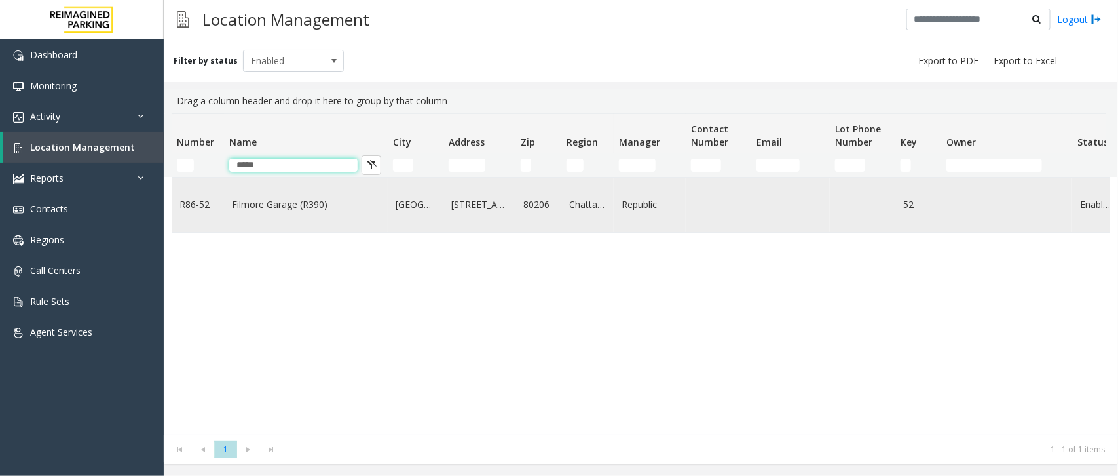
type input "*****"
click at [292, 223] on td "Filmore Garage (R390)" at bounding box center [306, 205] width 164 height 54
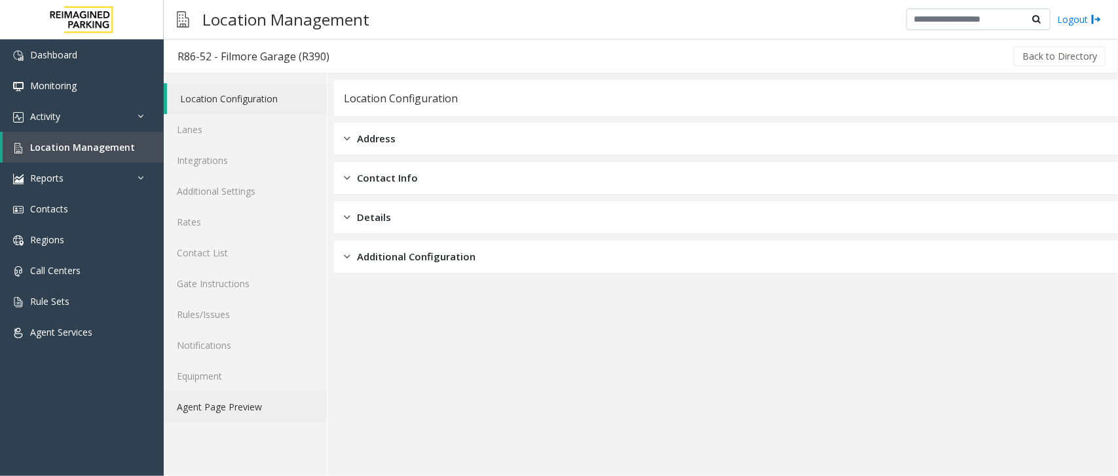
click at [221, 409] on link "Agent Page Preview" at bounding box center [245, 406] width 163 height 31
